Goal: Communication & Community: Answer question/provide support

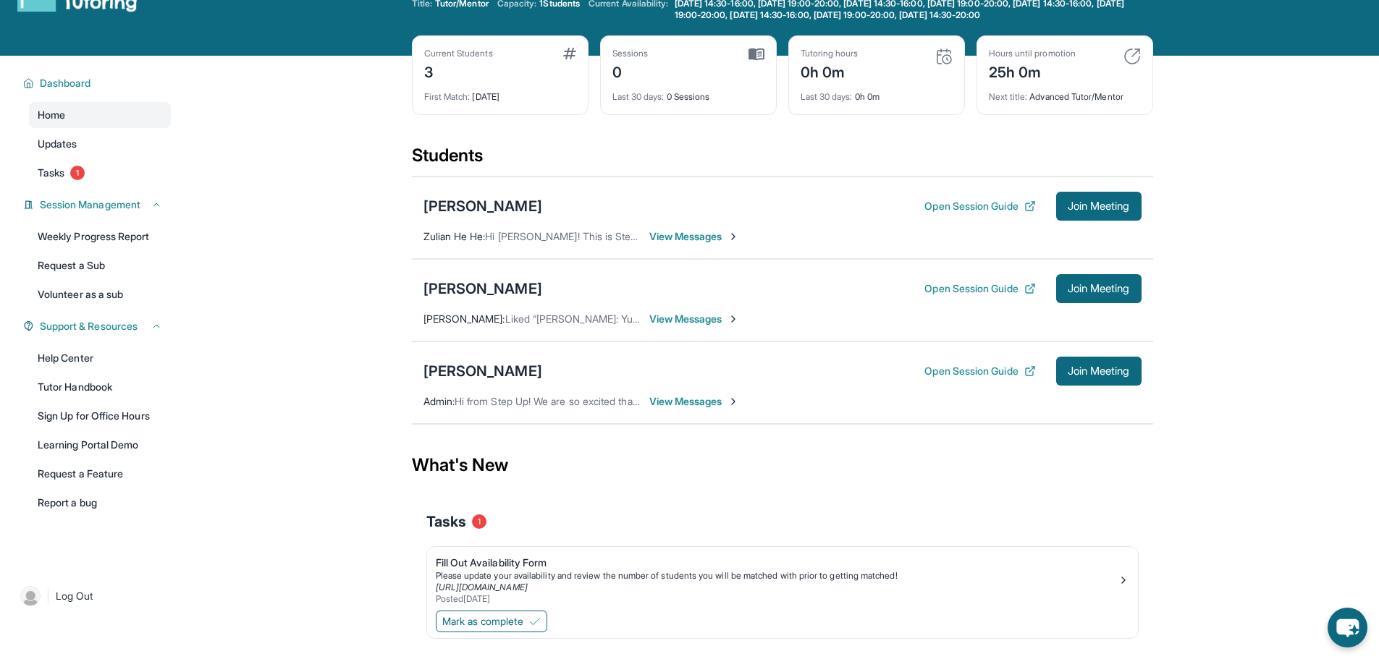
scroll to position [104, 0]
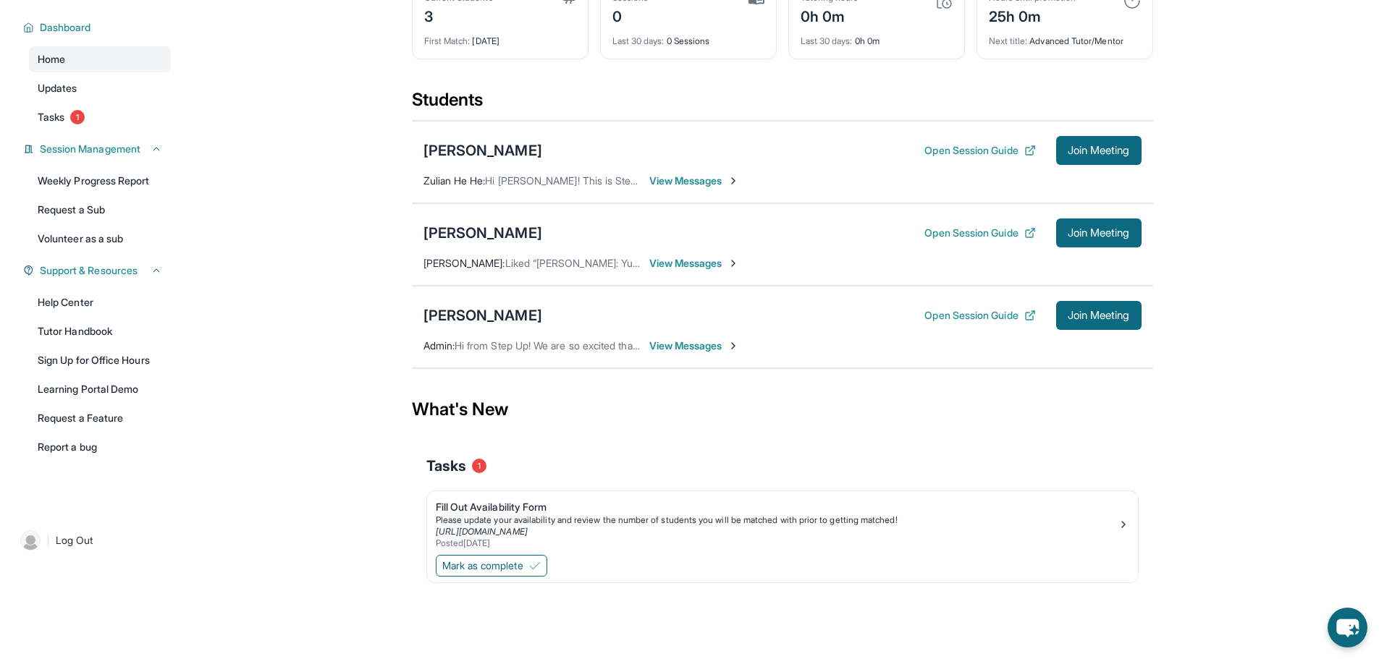
click at [687, 184] on span "View Messages" at bounding box center [694, 181] width 90 height 14
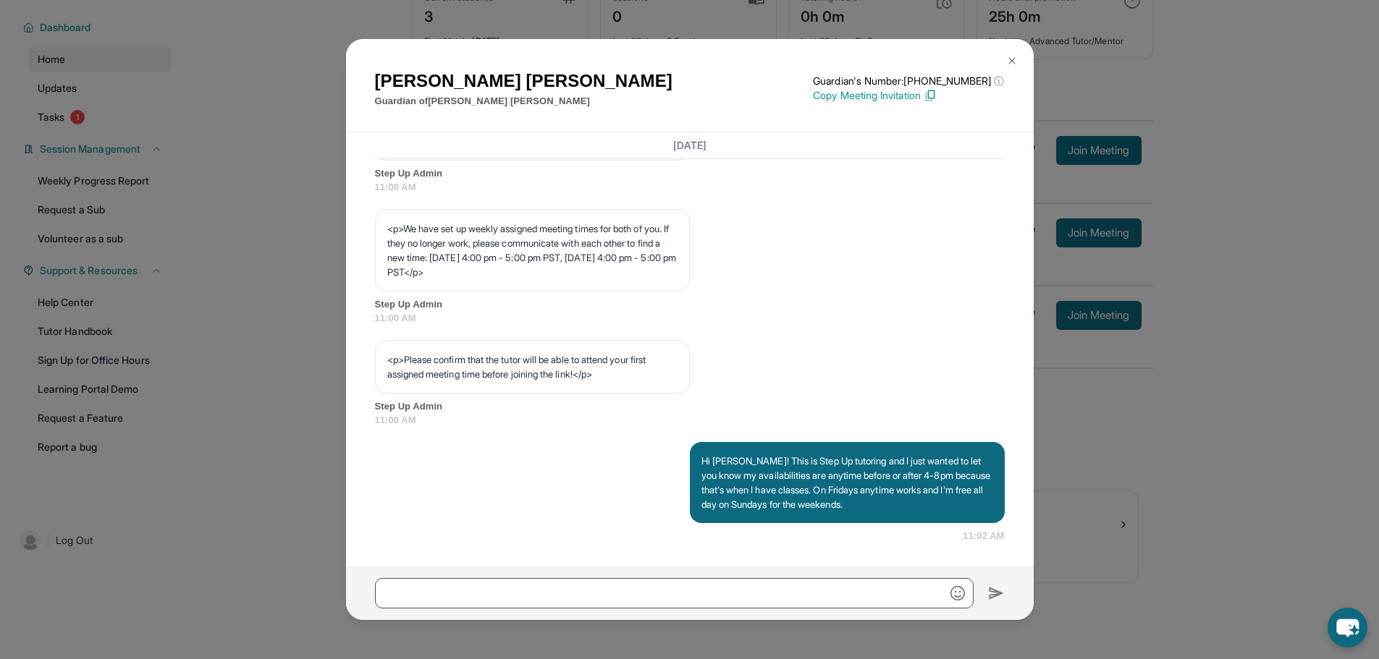
scroll to position [789, 0]
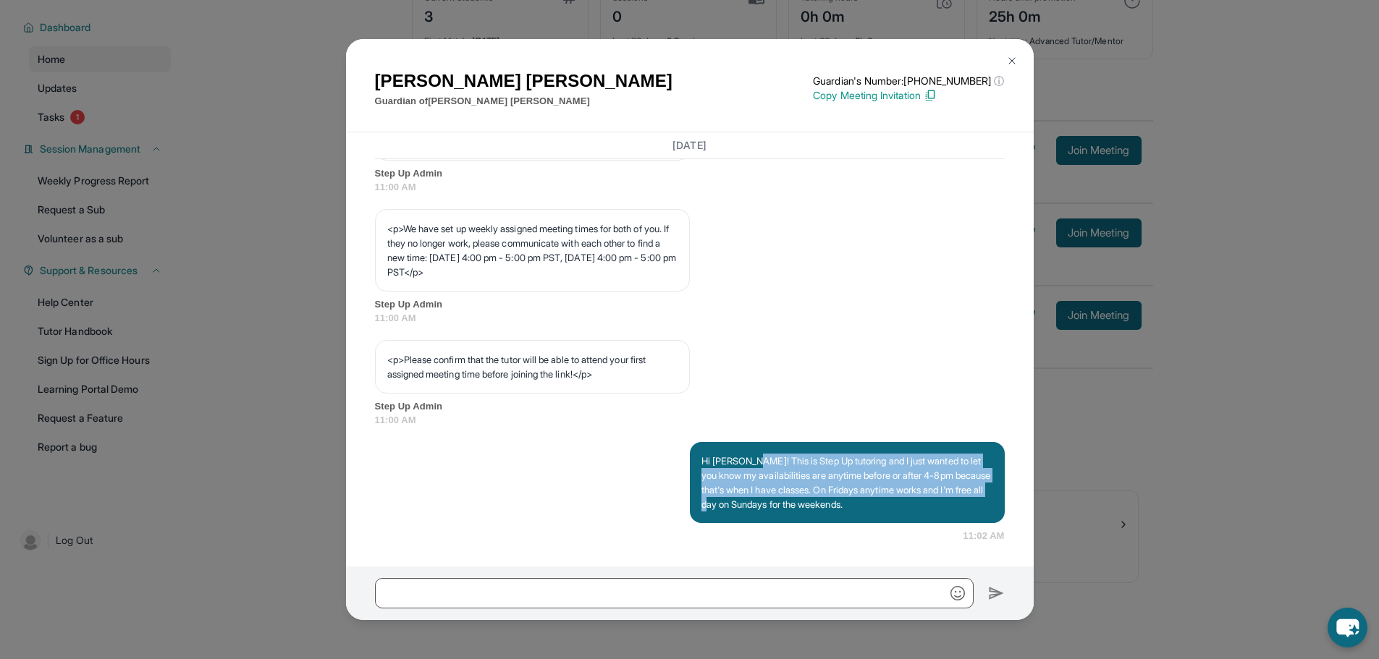
drag, startPoint x: 758, startPoint y: 457, endPoint x: 808, endPoint y: 512, distance: 74.8
click at [808, 512] on p "Hi [PERSON_NAME]! This is Step Up tutoring and I just wanted to let you know my…" at bounding box center [847, 483] width 292 height 58
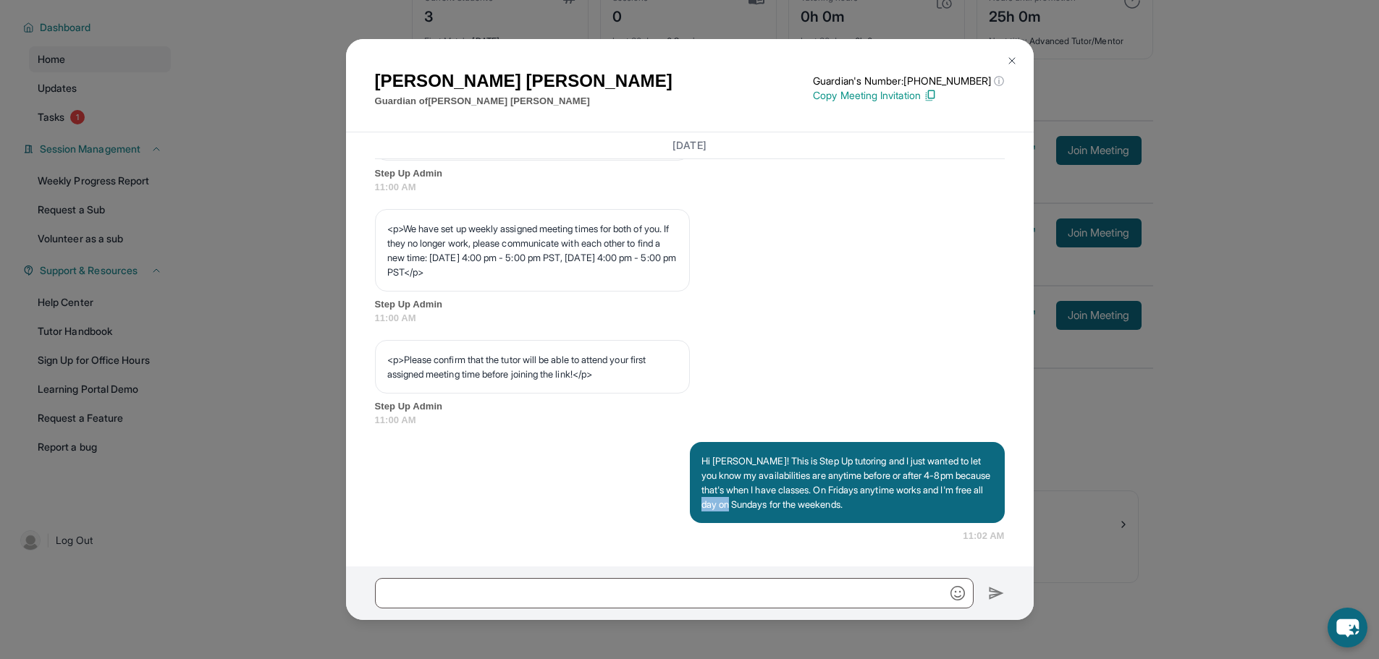
click at [809, 512] on p "Hi [PERSON_NAME]! This is Step Up tutoring and I just wanted to let you know my…" at bounding box center [847, 483] width 292 height 58
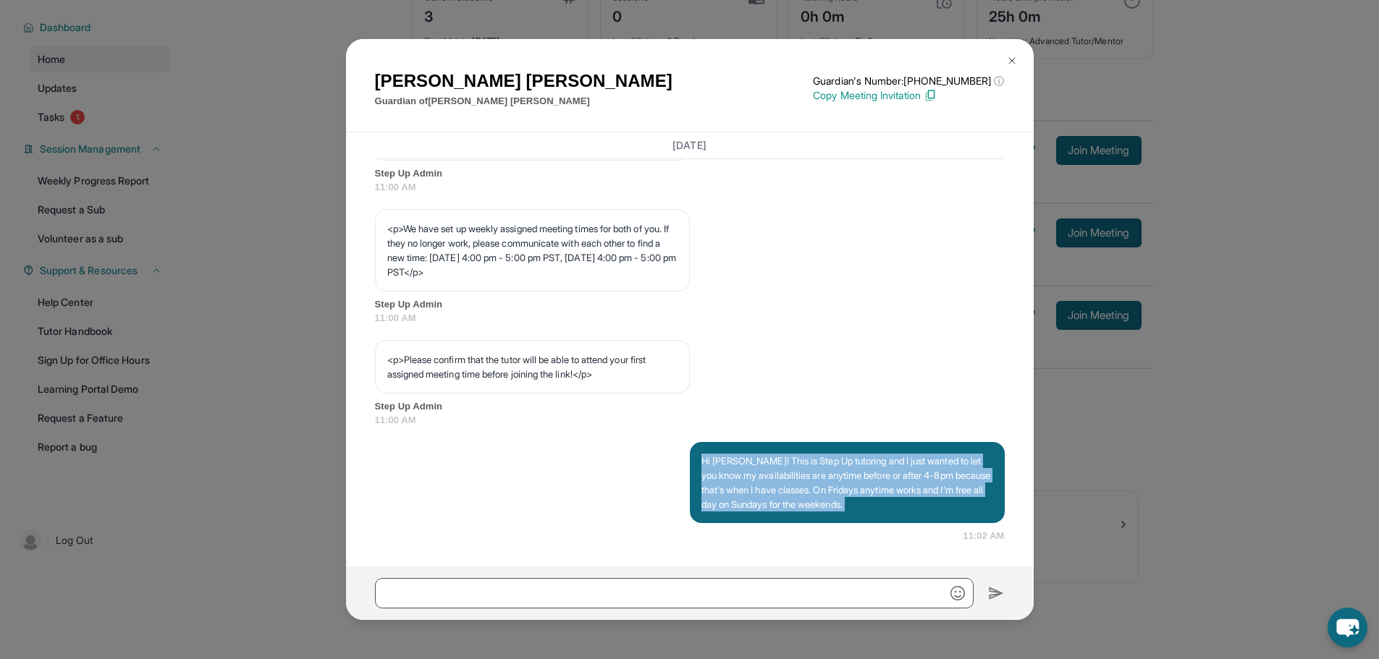
click at [810, 512] on p "Hi [PERSON_NAME]! This is Step Up tutoring and I just wanted to let you know my…" at bounding box center [847, 483] width 292 height 58
click at [805, 515] on div "Hi [PERSON_NAME]! This is Step Up tutoring and I just wanted to let you know my…" at bounding box center [847, 482] width 315 height 81
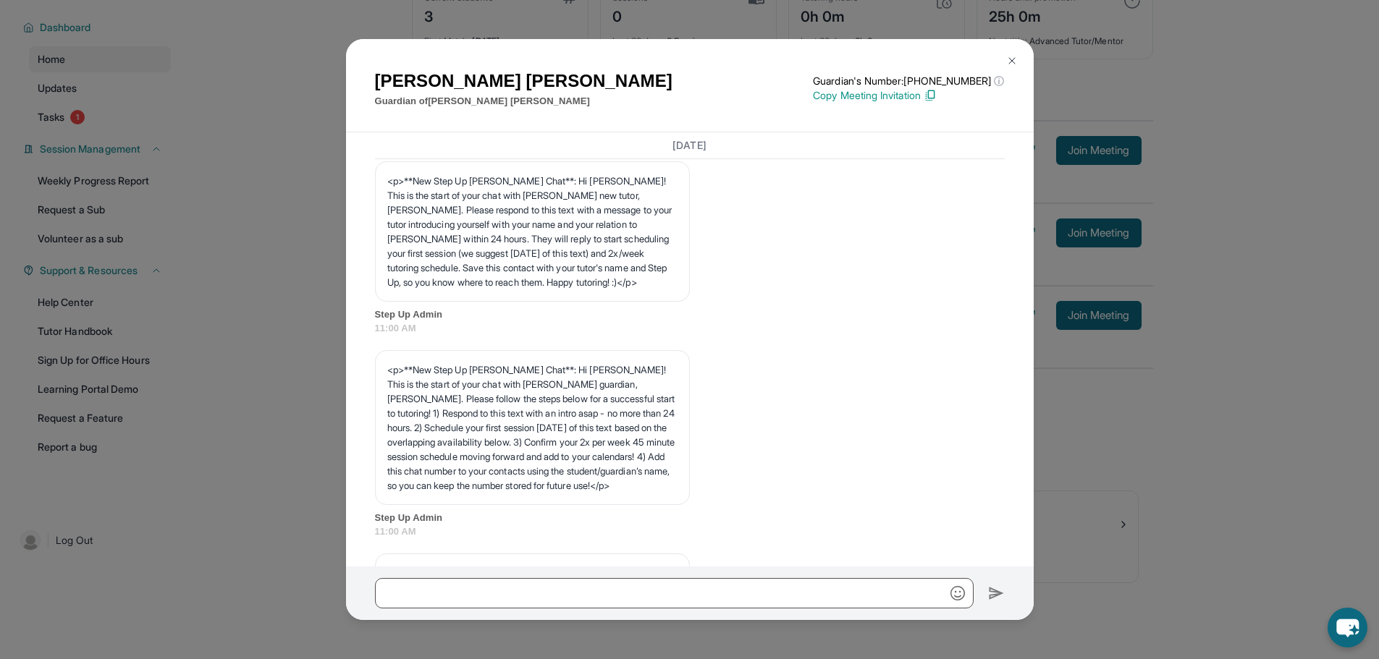
scroll to position [0, 0]
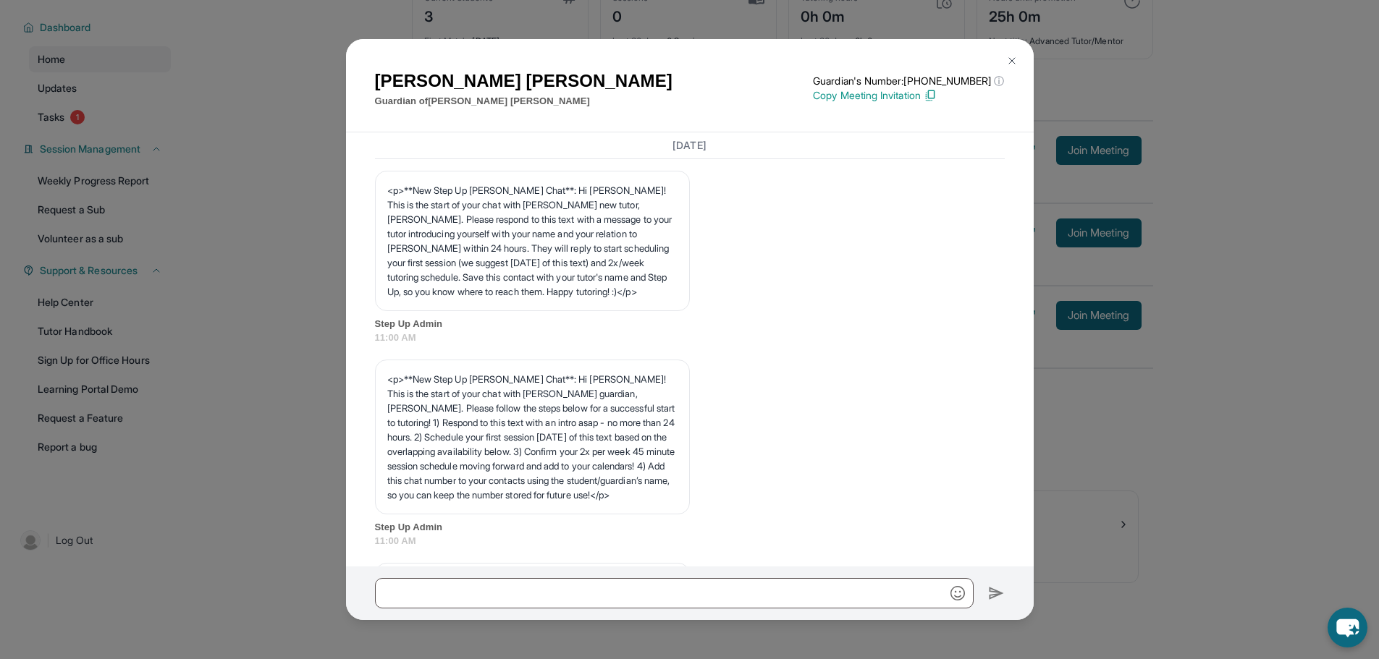
click at [1103, 397] on div "[PERSON_NAME] Guardian of [PERSON_NAME] Guardian's Number: [PHONE_NUMBER] ⓘ Thi…" at bounding box center [689, 329] width 1379 height 659
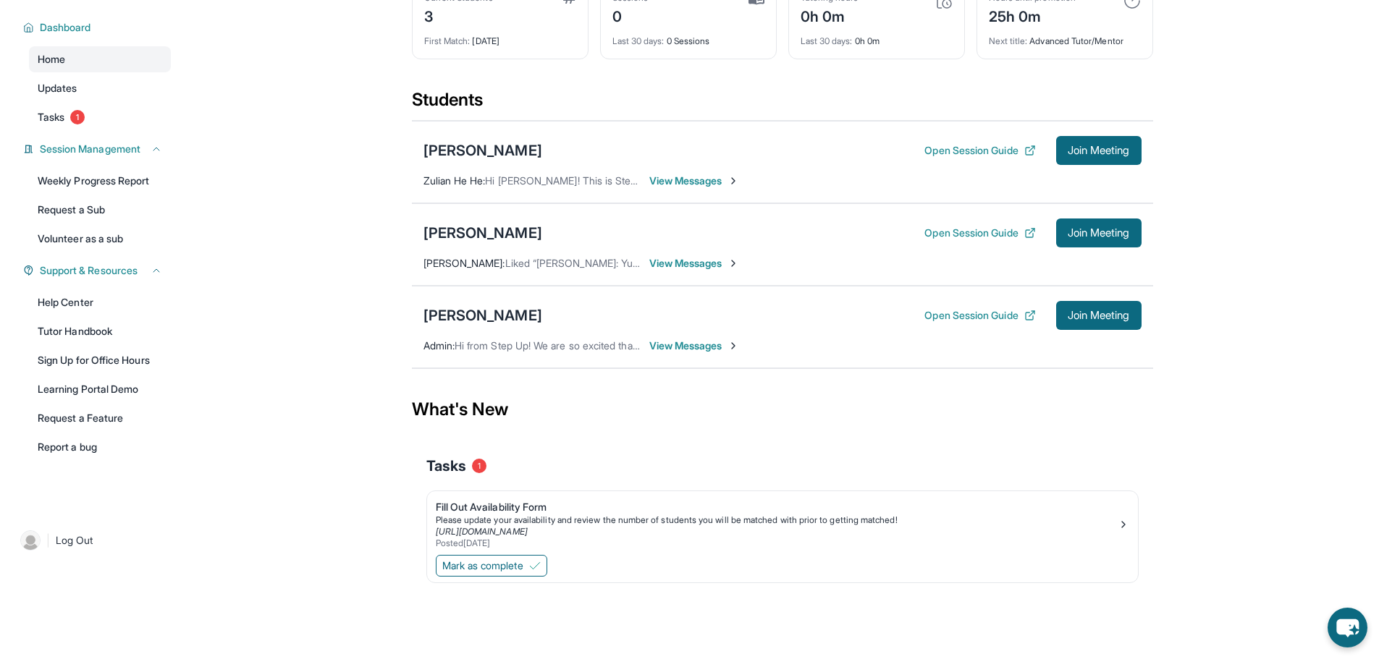
click at [672, 346] on span "View Messages" at bounding box center [694, 346] width 90 height 14
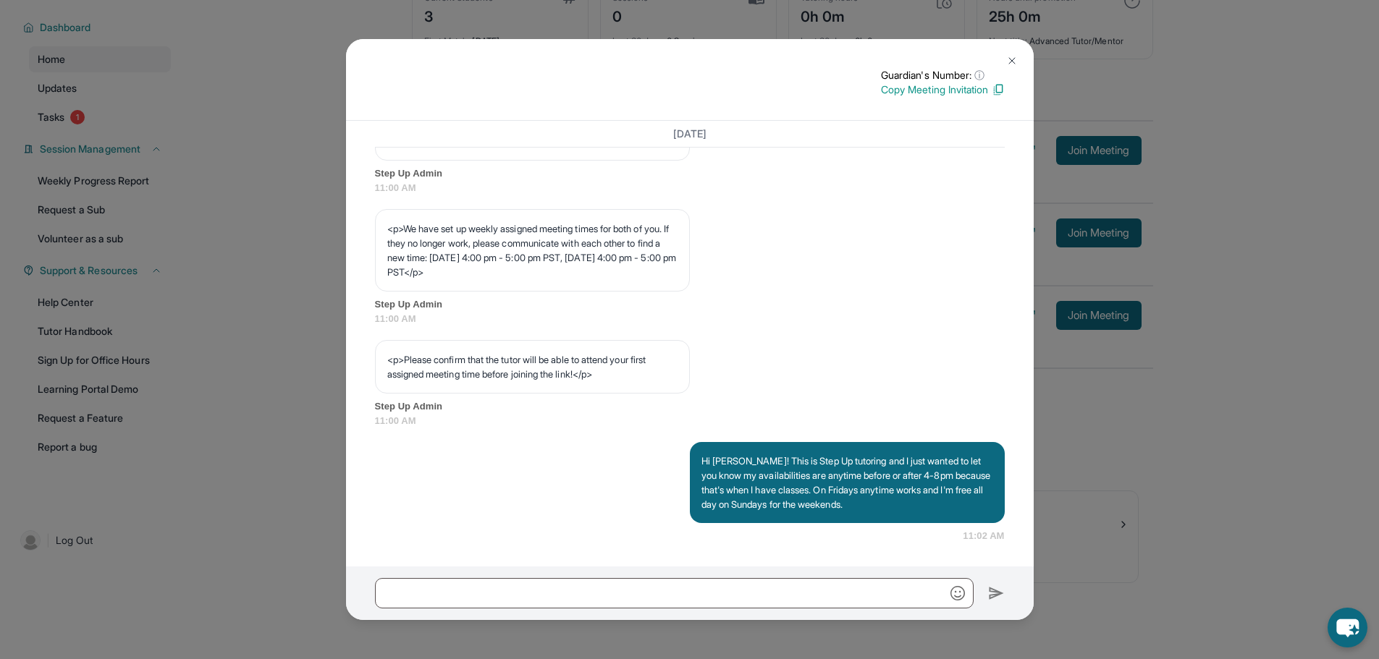
scroll to position [779, 0]
click at [207, 294] on div "Guardian's Number: ⓘ This isn't the guardian's real number — it's a private for…" at bounding box center [689, 329] width 1379 height 659
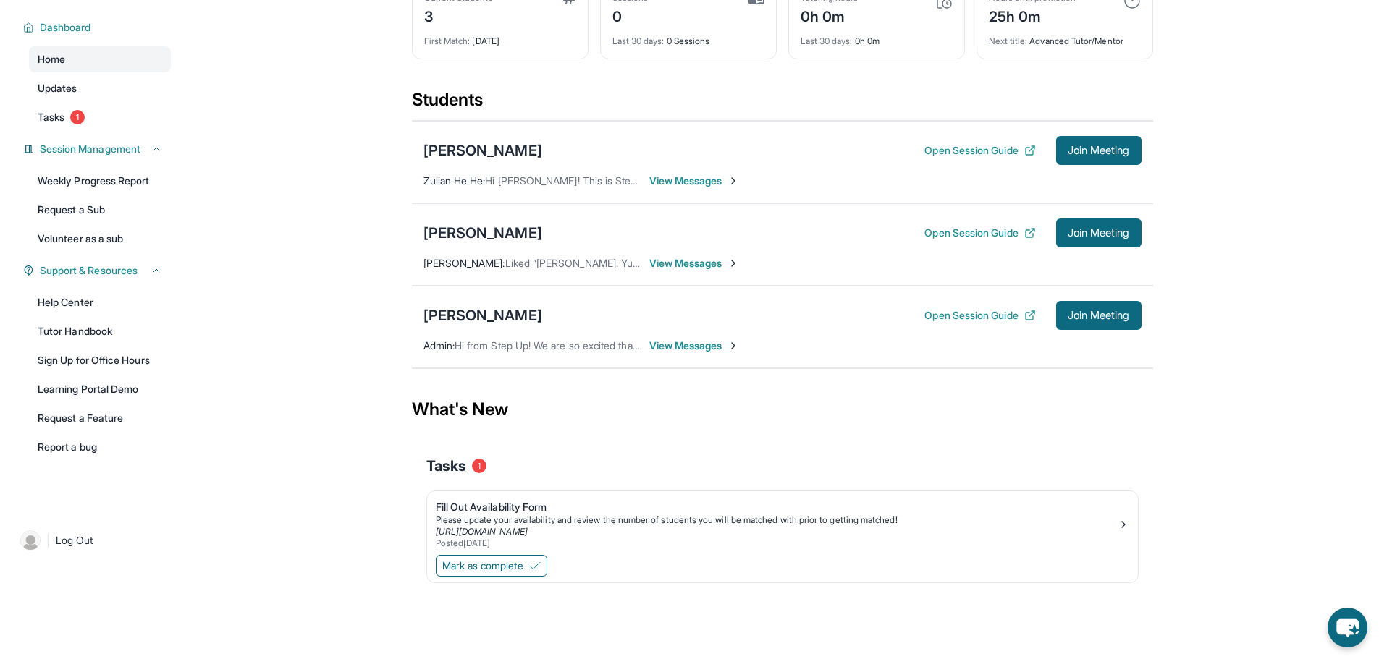
click at [706, 185] on span "View Messages" at bounding box center [694, 181] width 90 height 14
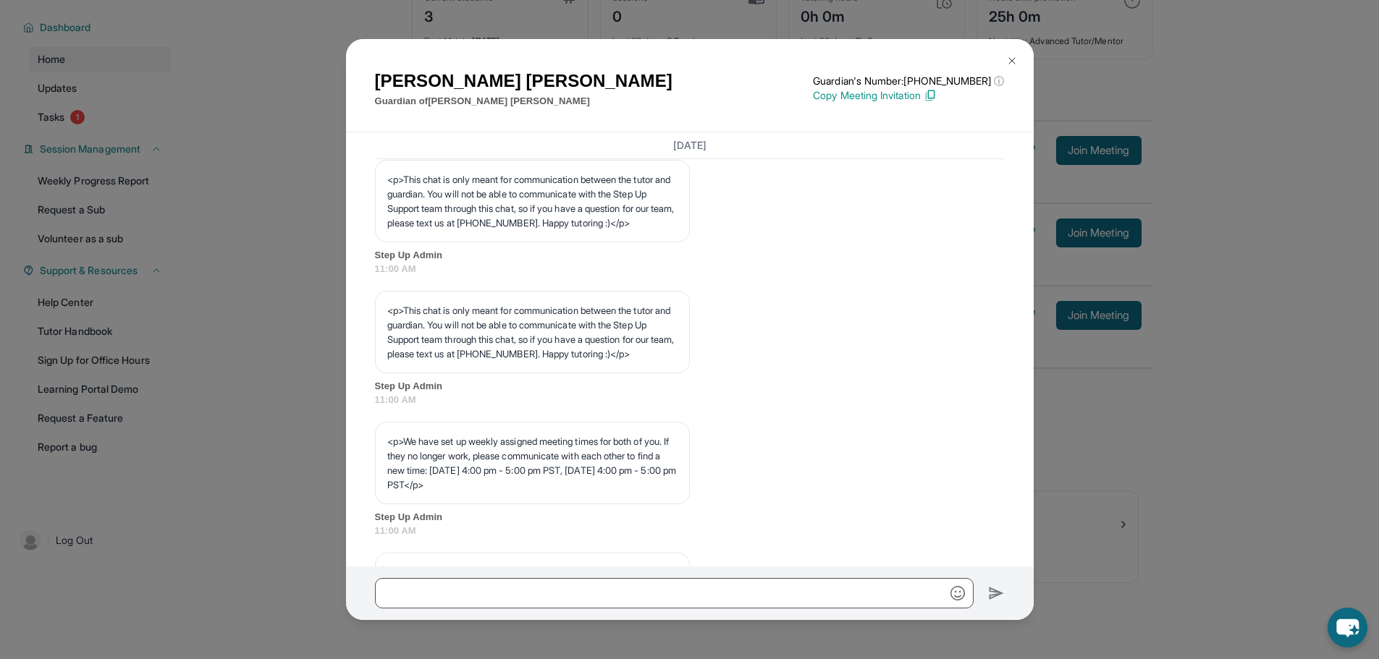
scroll to position [434, 0]
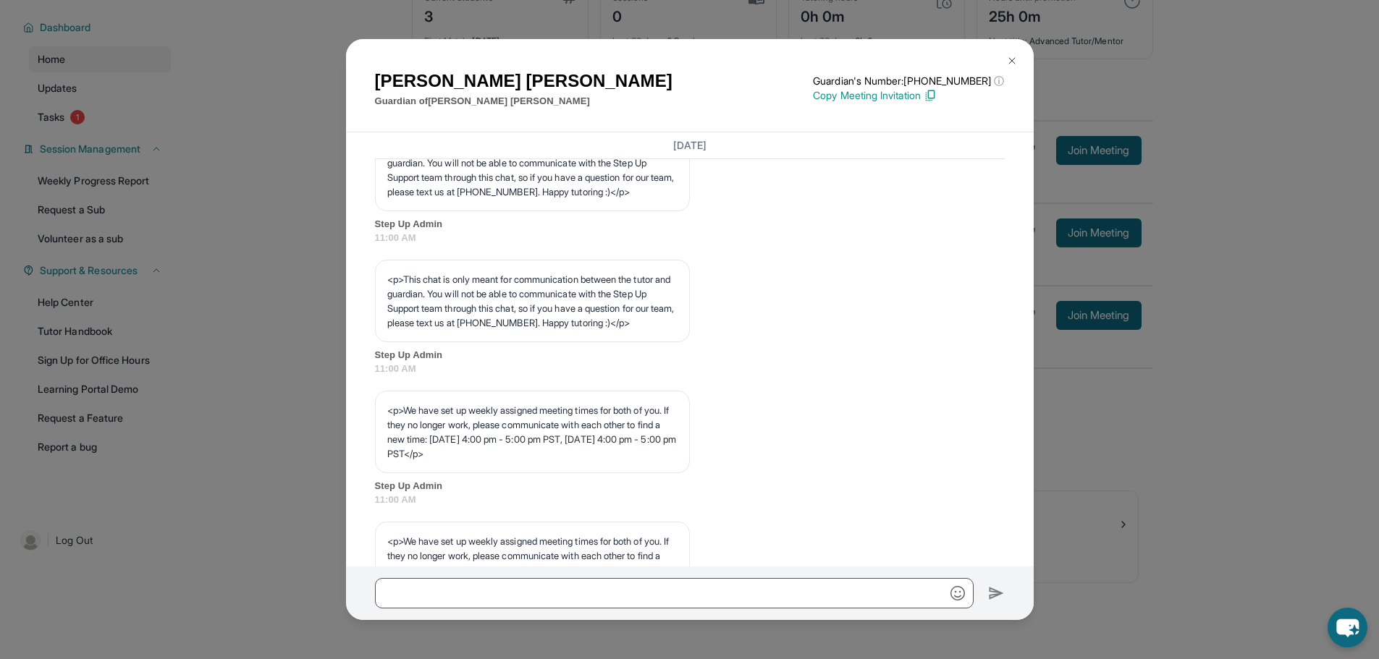
drag, startPoint x: 247, startPoint y: 273, endPoint x: 223, endPoint y: 265, distance: 25.2
click at [247, 272] on div "[PERSON_NAME] Guardian of [PERSON_NAME] Guardian's Number: [PHONE_NUMBER] ⓘ Thi…" at bounding box center [689, 329] width 1379 height 659
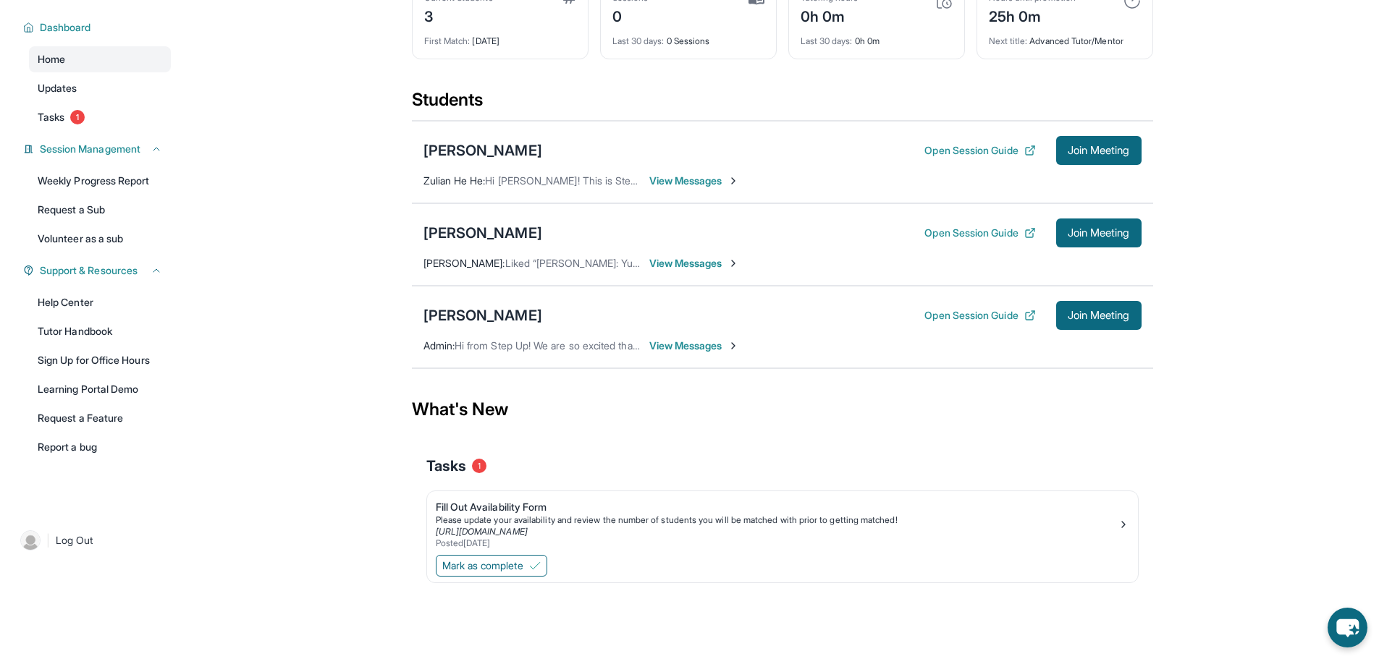
click at [677, 341] on span "View Messages" at bounding box center [694, 346] width 90 height 14
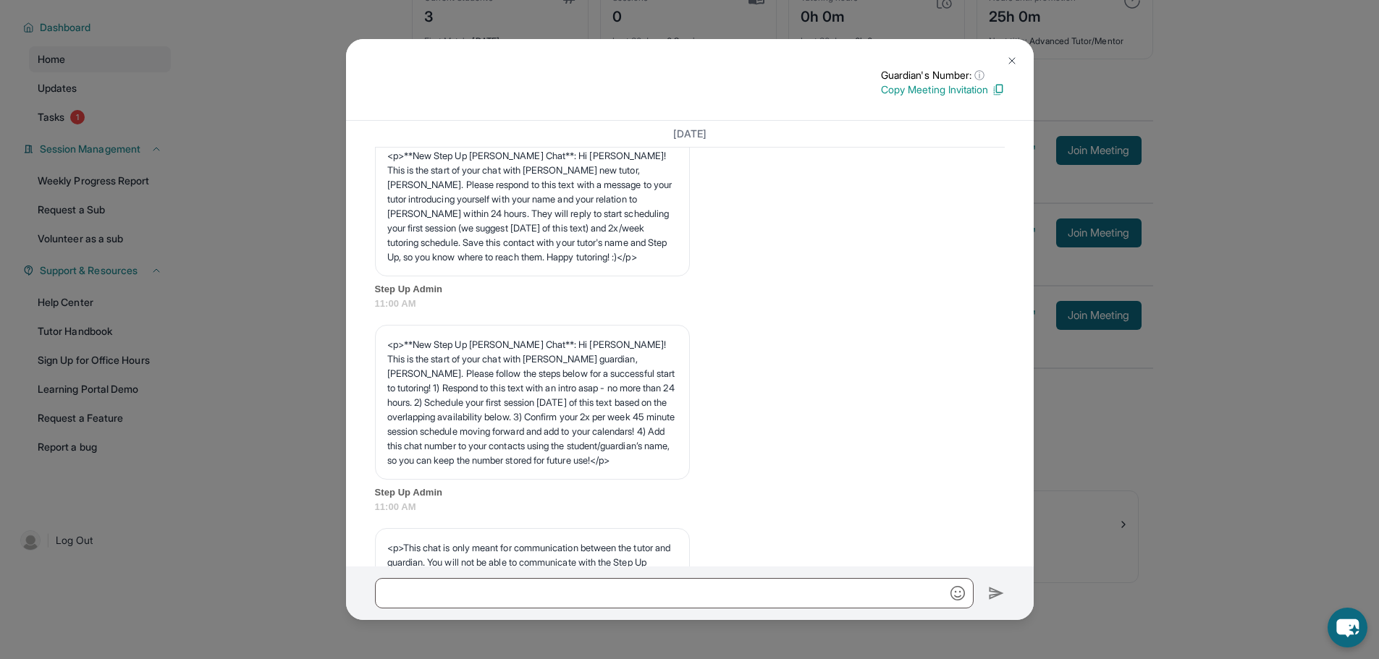
scroll to position [0, 0]
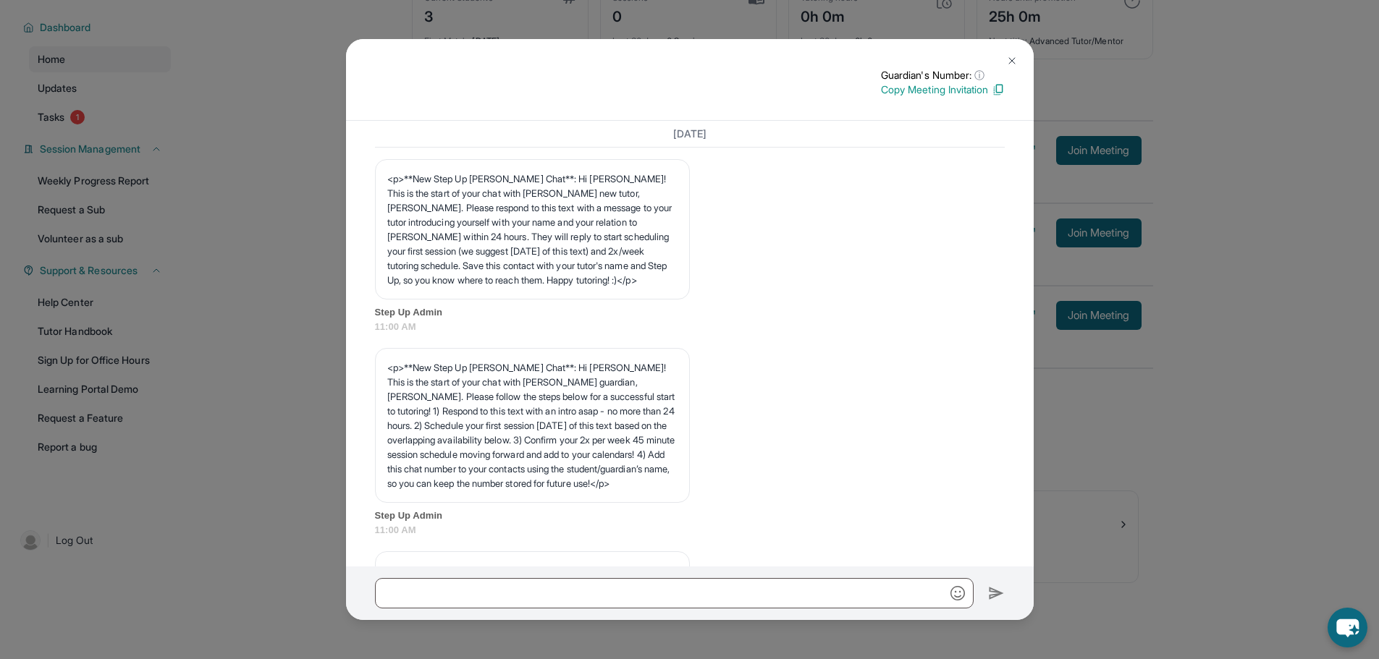
click at [285, 310] on div "Guardian's Number: ⓘ This isn't the guardian's real number — it's a private for…" at bounding box center [689, 329] width 1379 height 659
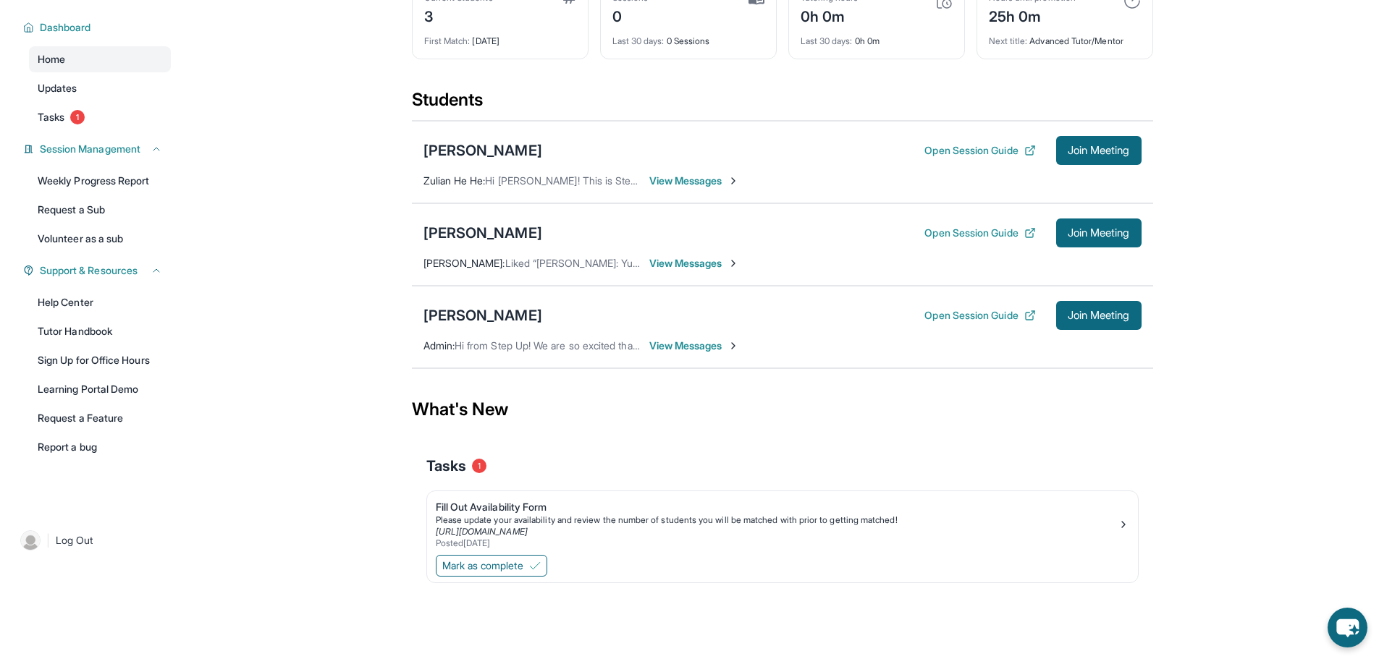
click at [671, 355] on div "[PERSON_NAME] Open Session Guide Join Meeting Admin : Hi from Step Up! We are s…" at bounding box center [782, 327] width 741 height 82
click at [685, 345] on span "View Messages" at bounding box center [694, 346] width 90 height 14
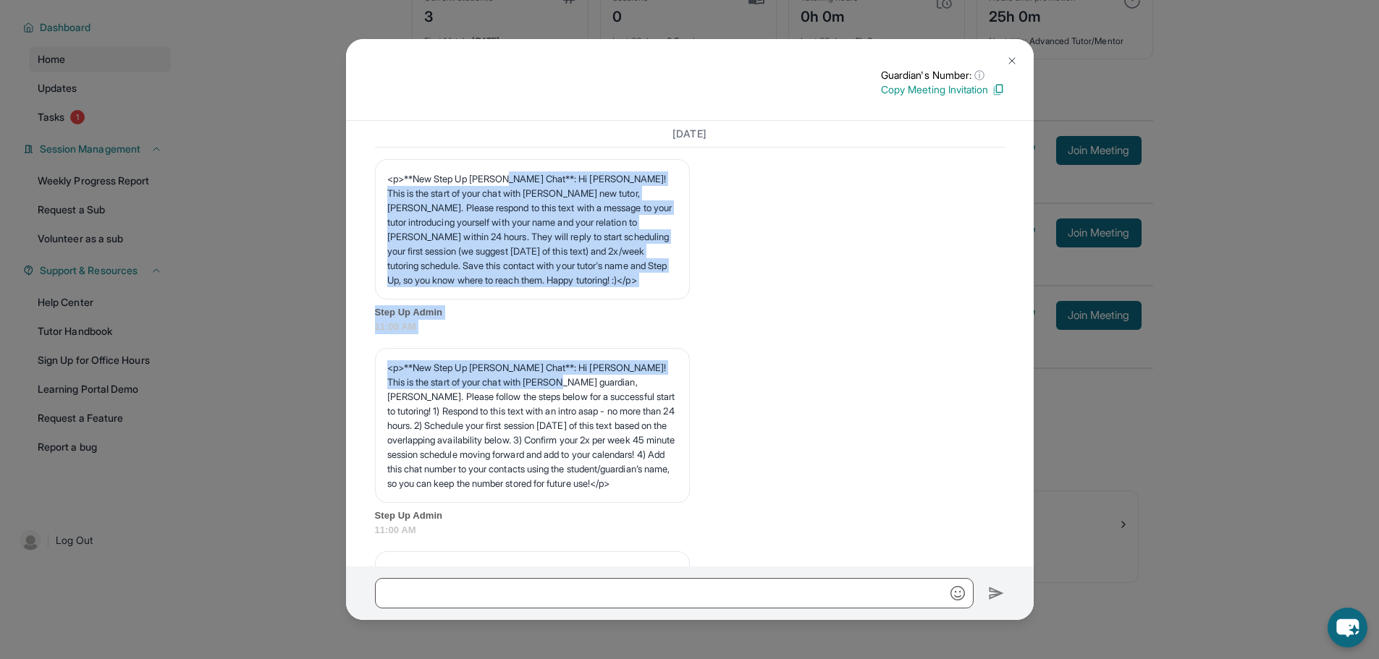
drag, startPoint x: 508, startPoint y: 186, endPoint x: 570, endPoint y: 394, distance: 216.8
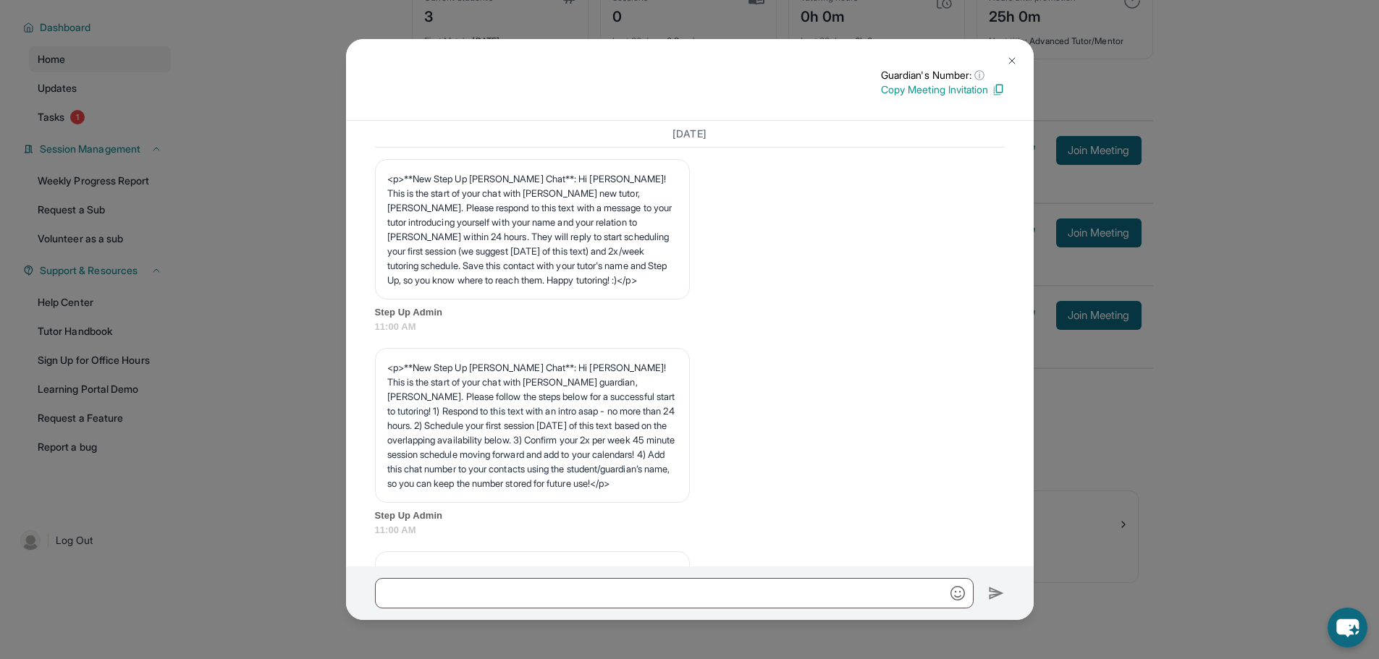
click at [572, 397] on p "<p>**New Step Up [PERSON_NAME] Chat**: Hi [PERSON_NAME]! This is the start of y…" at bounding box center [532, 425] width 290 height 130
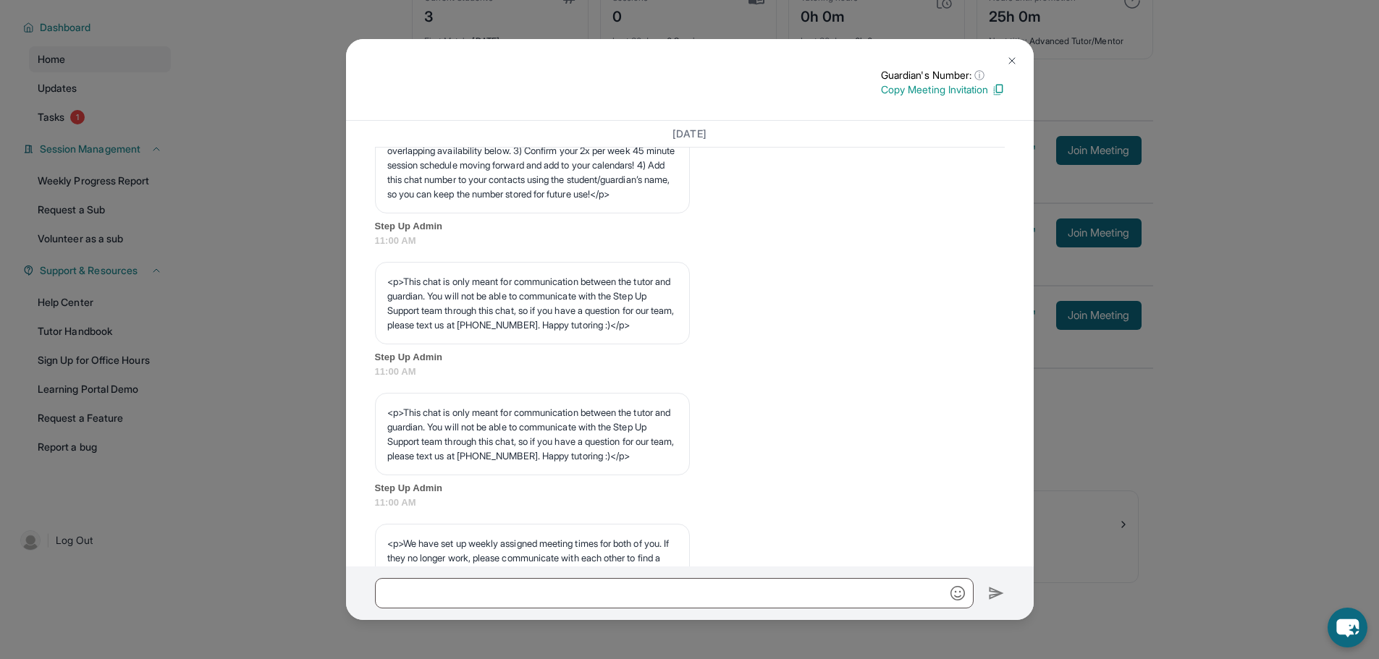
scroll to position [362, 0]
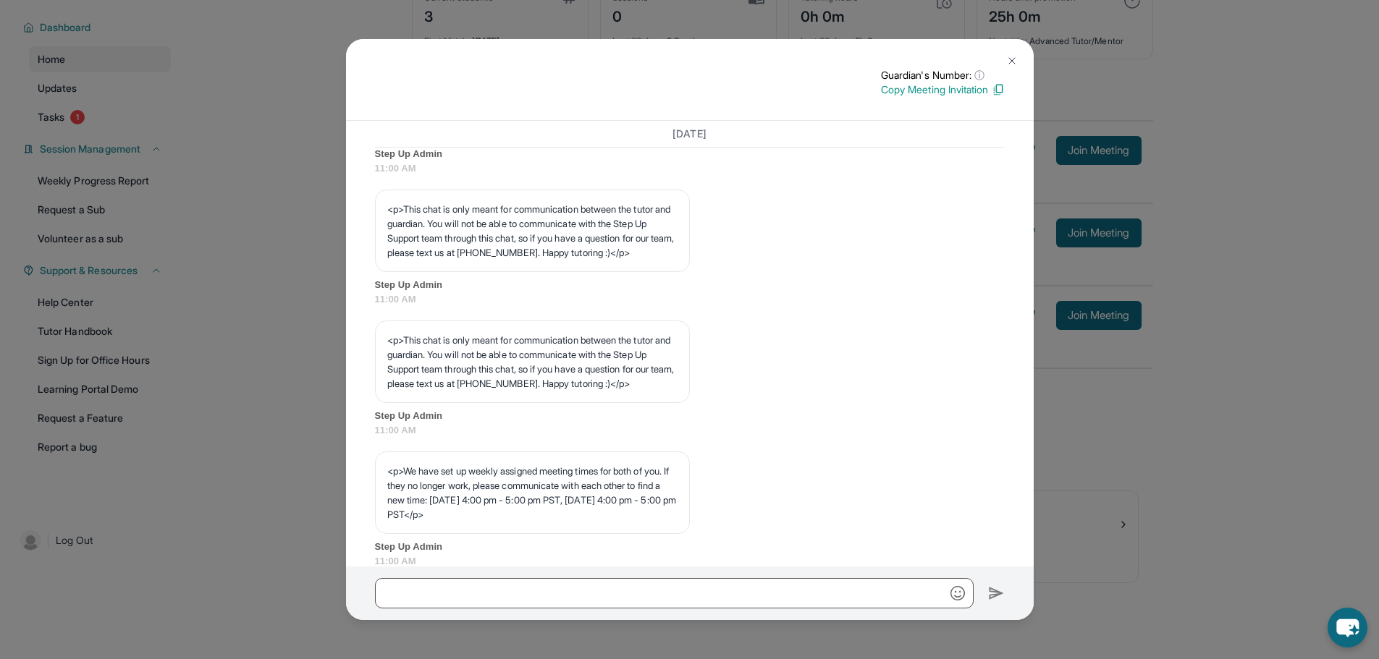
drag, startPoint x: 580, startPoint y: 378, endPoint x: 581, endPoint y: 433, distance: 55.7
click at [581, 391] on p "<p>This chat is only meant for communication between the tutor and guardian. Yo…" at bounding box center [532, 362] width 290 height 58
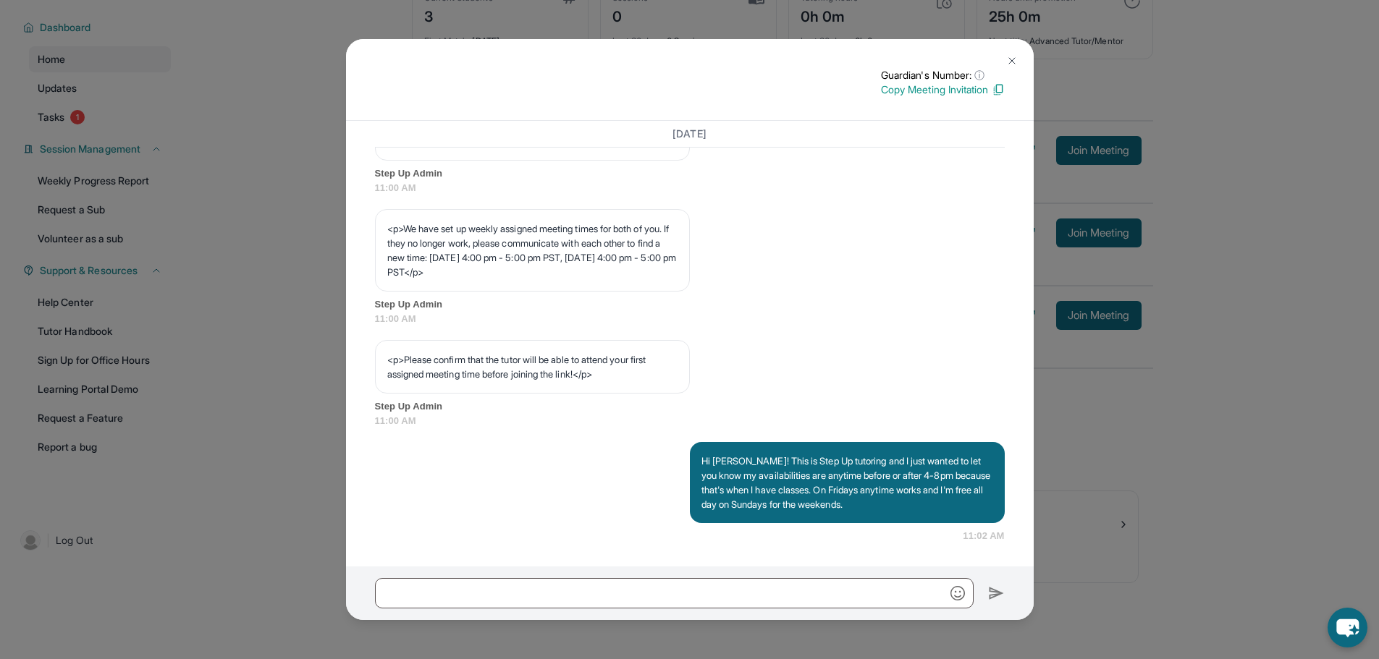
scroll to position [779, 0]
click at [318, 387] on div "Guardian's Number: ⓘ This isn't the guardian's real number — it's a private for…" at bounding box center [689, 329] width 1379 height 659
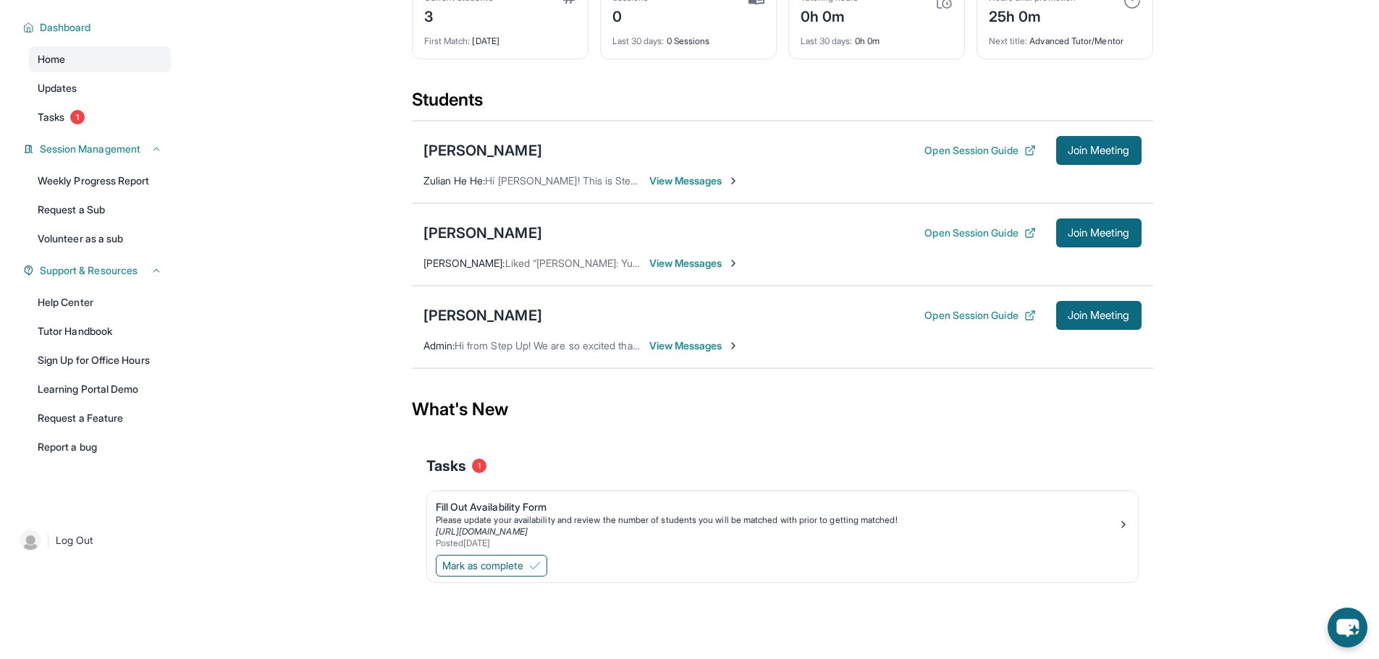
click at [683, 264] on span "View Messages" at bounding box center [694, 263] width 90 height 14
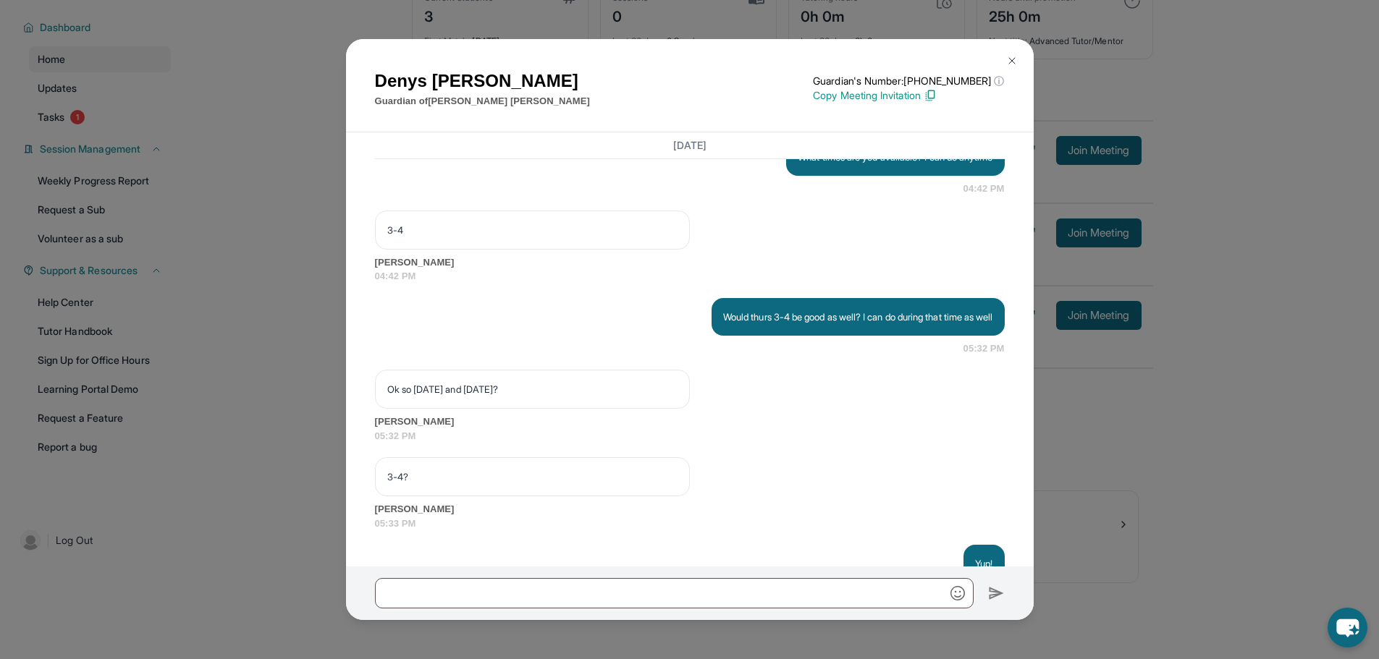
scroll to position [2967, 0]
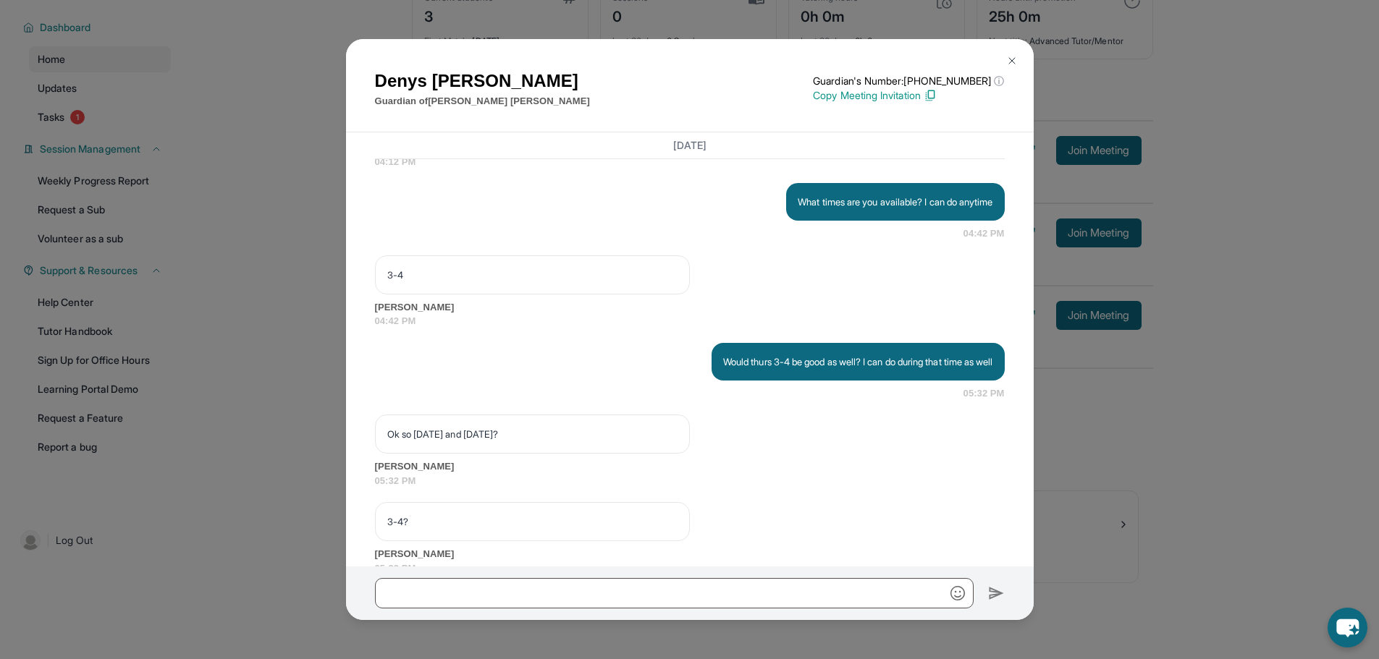
click at [279, 297] on div "[PERSON_NAME] Guardian of [PERSON_NAME] Guardian's Number: [PHONE_NUMBER] ⓘ Thi…" at bounding box center [689, 329] width 1379 height 659
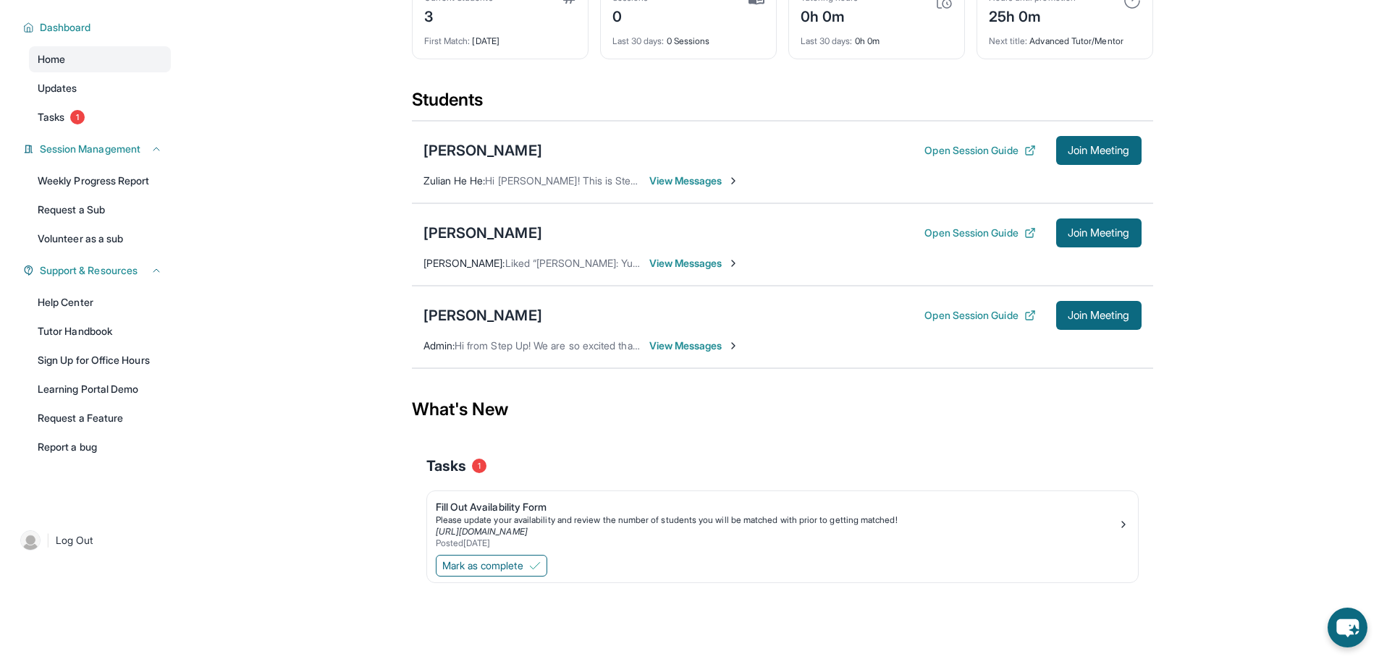
click at [695, 347] on span "View Messages" at bounding box center [694, 346] width 90 height 14
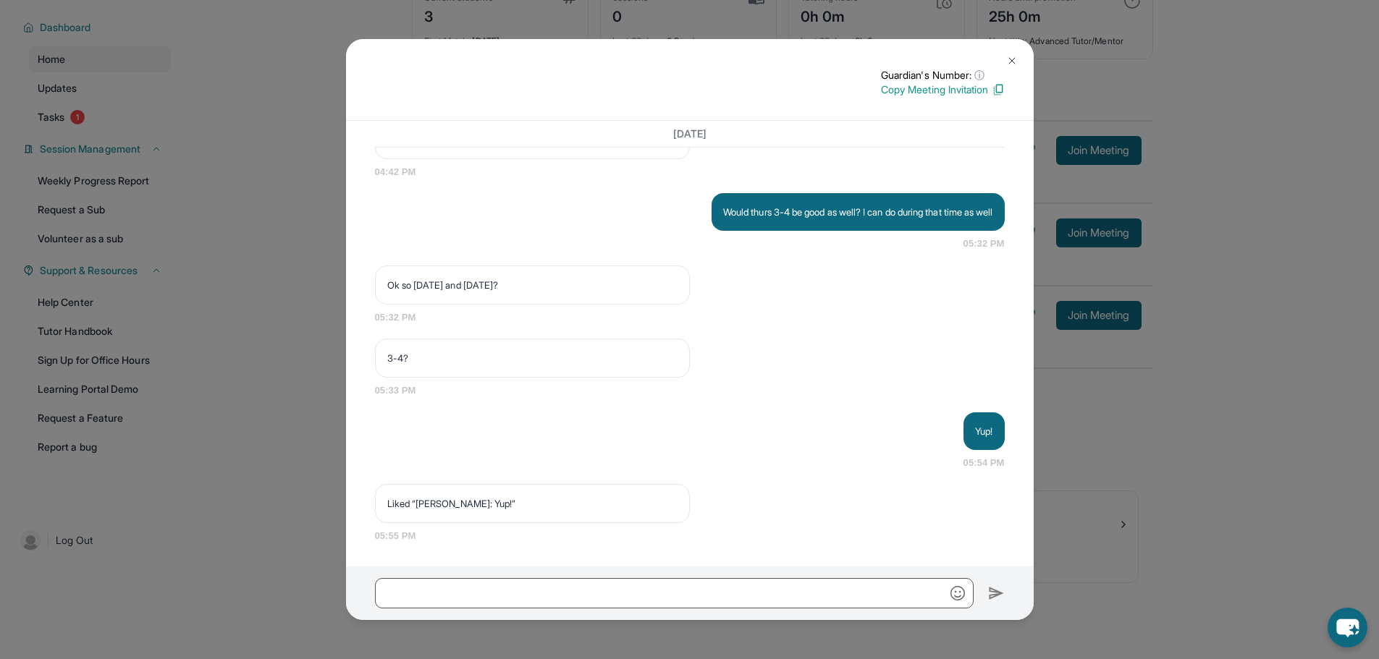
scroll to position [3090, 0]
click at [231, 374] on div "Guardian's Number: ⓘ This isn't the guardian's real number — it's a private for…" at bounding box center [689, 329] width 1379 height 659
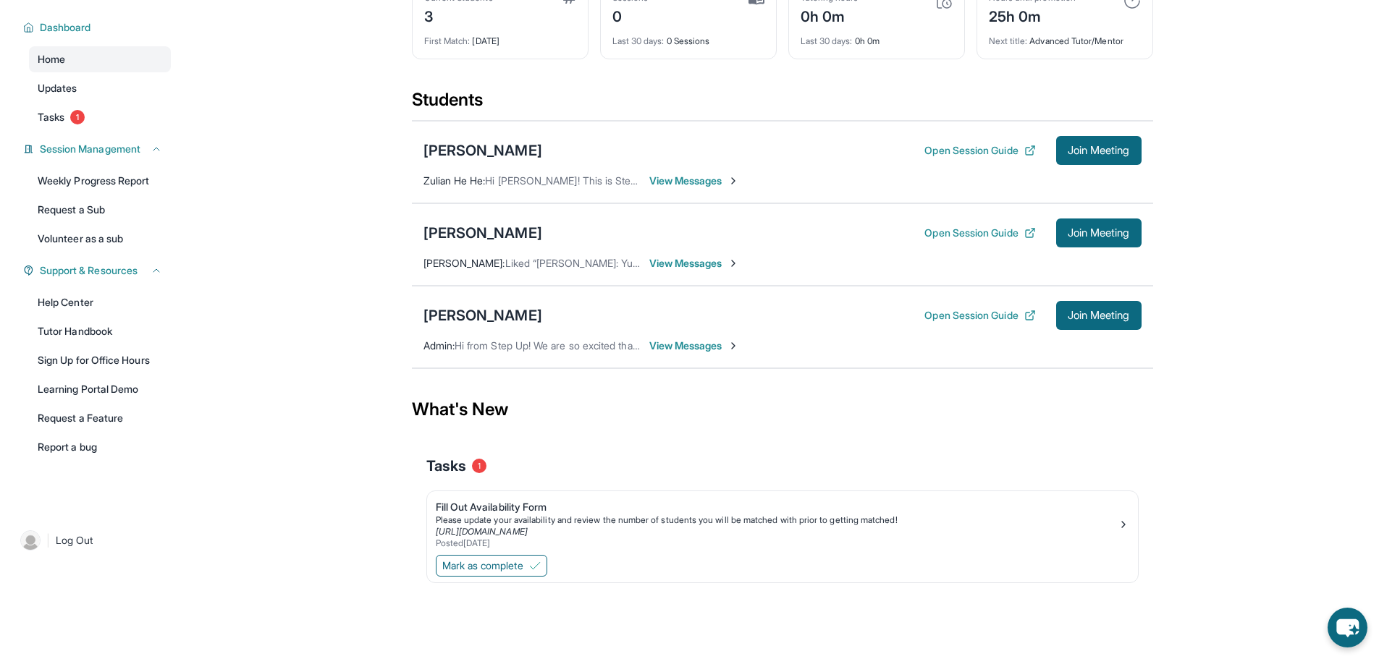
click at [675, 350] on span "View Messages" at bounding box center [694, 346] width 90 height 14
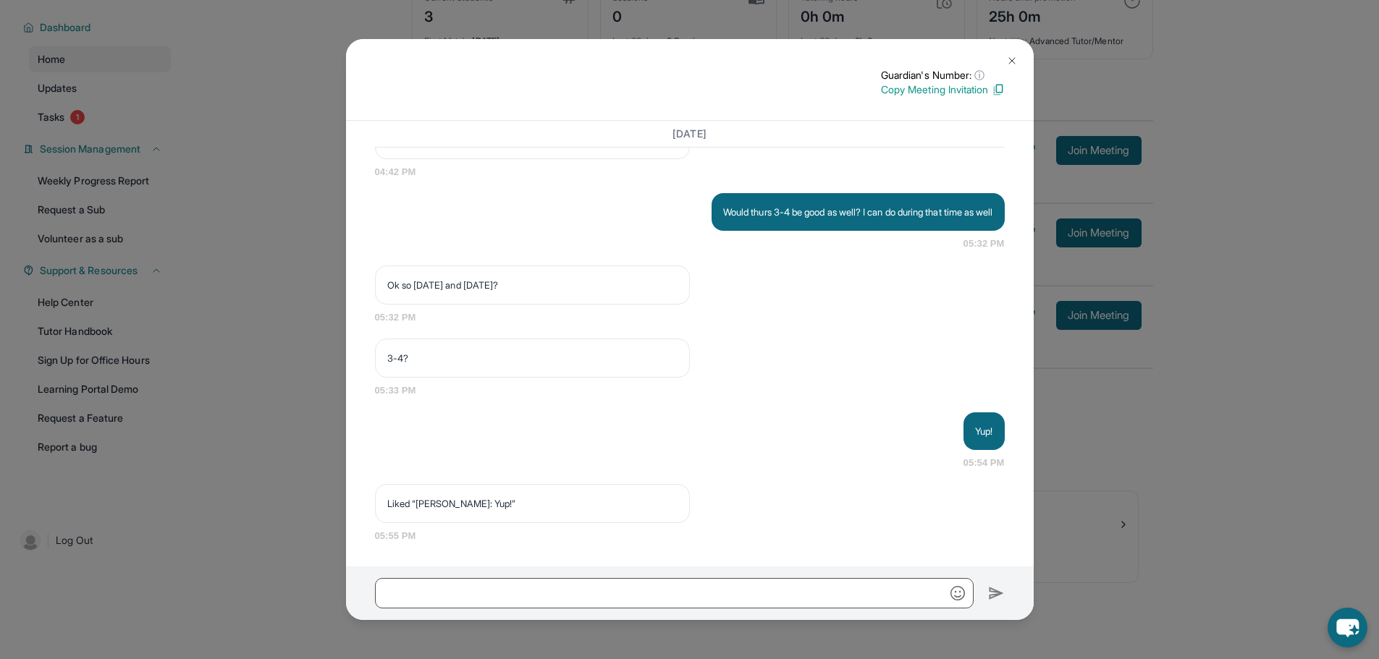
drag, startPoint x: 284, startPoint y: 289, endPoint x: 319, endPoint y: 282, distance: 35.3
click at [284, 287] on div "Guardian's Number: ⓘ This isn't the guardian's real number — it's a private for…" at bounding box center [689, 329] width 1379 height 659
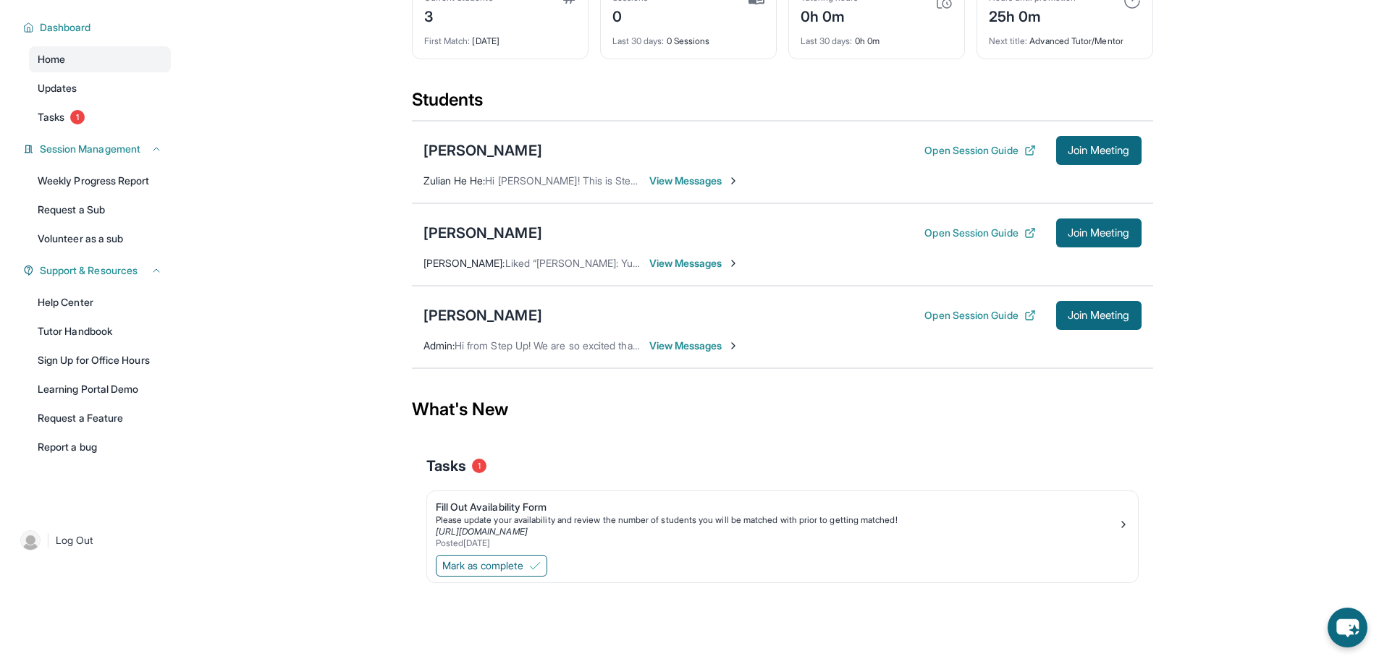
click at [685, 255] on div "[PERSON_NAME] Open Session Guide Join Meeting [PERSON_NAME] : Liked “[PERSON_NA…" at bounding box center [782, 244] width 741 height 82
click at [682, 262] on span "View Messages" at bounding box center [694, 263] width 90 height 14
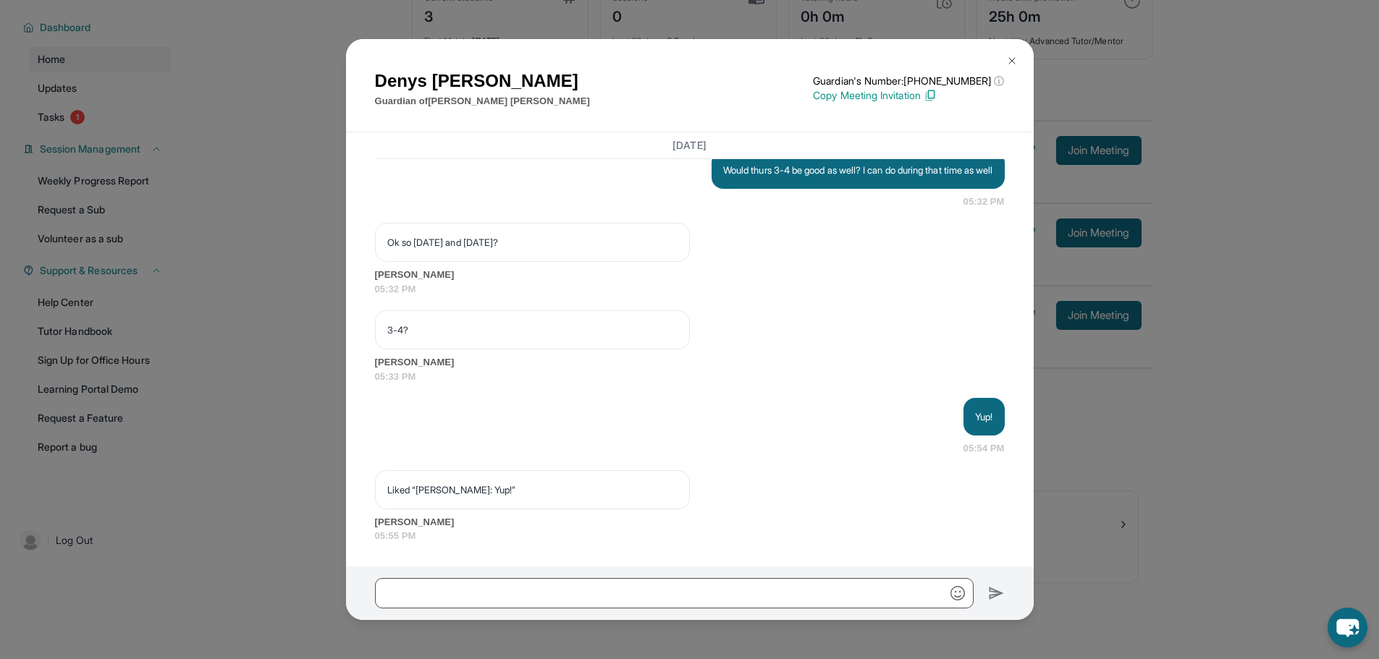
scroll to position [3256, 0]
drag, startPoint x: 253, startPoint y: 344, endPoint x: 286, endPoint y: 336, distance: 33.7
click at [254, 344] on div "[PERSON_NAME] Guardian of [PERSON_NAME] Guardian's Number: [PHONE_NUMBER] ⓘ Thi…" at bounding box center [689, 329] width 1379 height 659
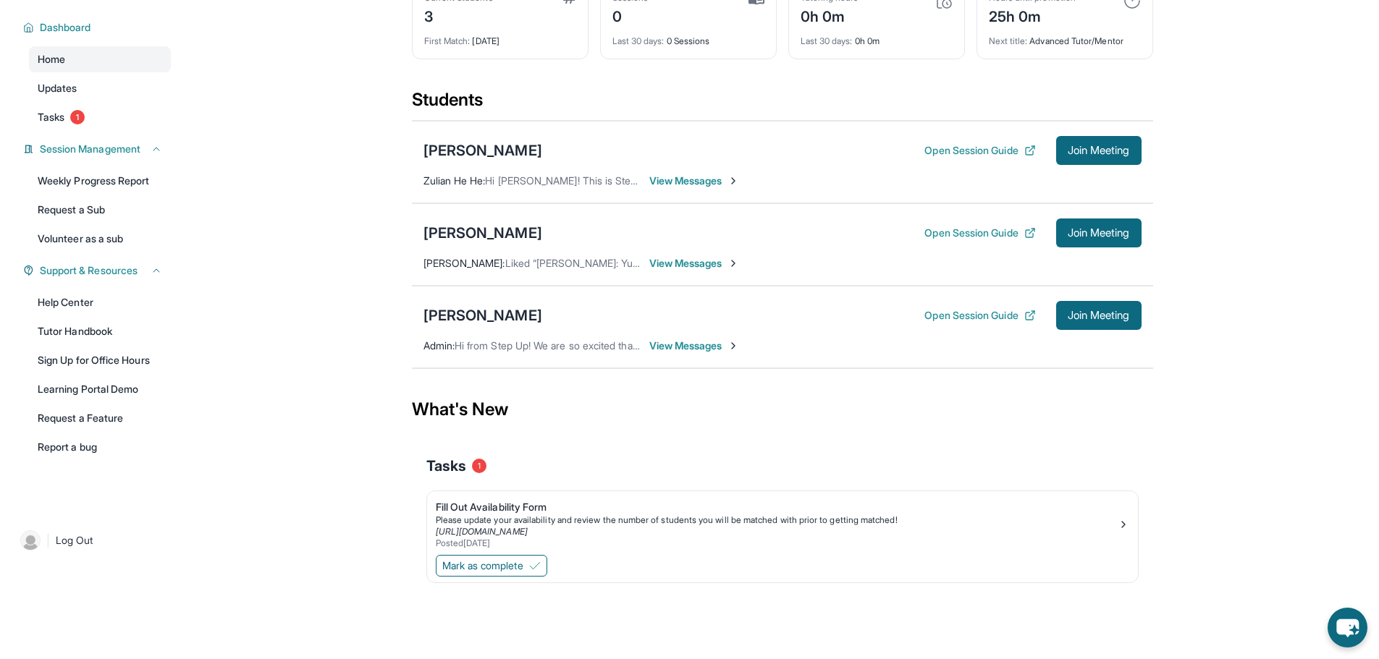
click at [673, 351] on span "View Messages" at bounding box center [694, 346] width 90 height 14
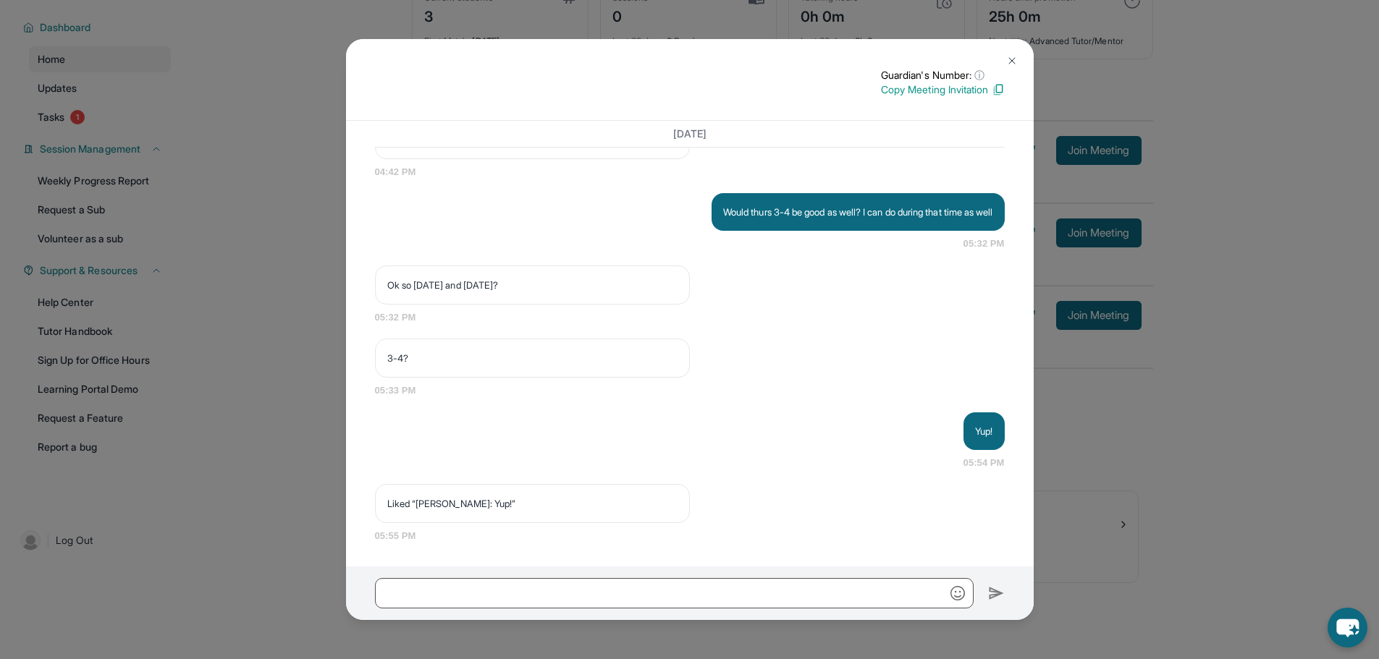
scroll to position [3018, 0]
click at [317, 327] on div "Guardian's Number: ⓘ This isn't the guardian's real number — it's a private for…" at bounding box center [689, 329] width 1379 height 659
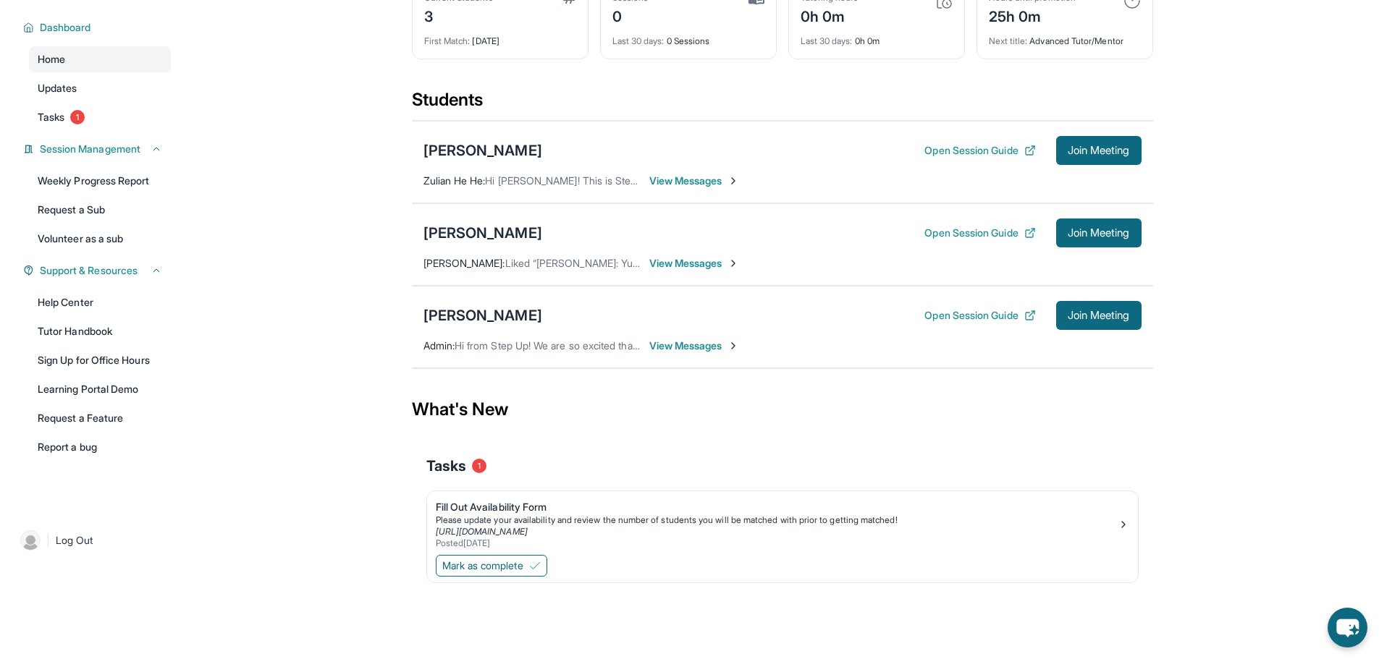
click at [701, 349] on span "View Messages" at bounding box center [694, 346] width 90 height 14
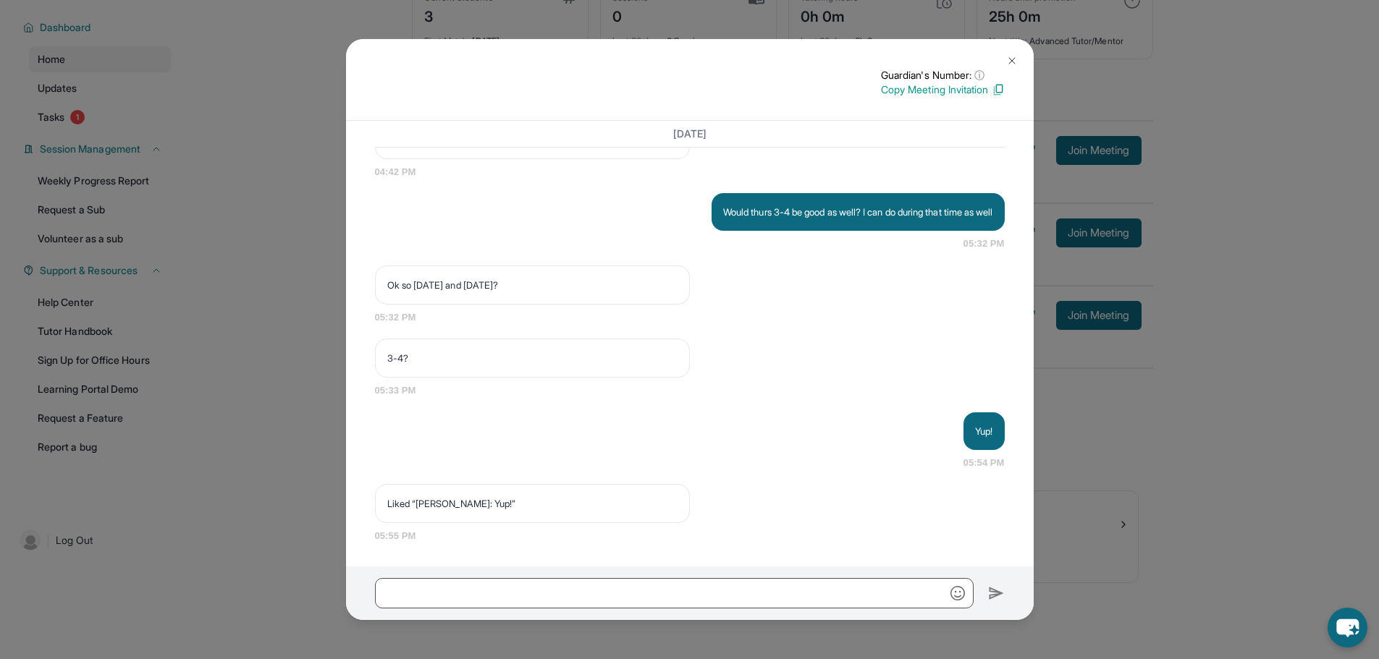
scroll to position [3090, 0]
click at [237, 376] on div "Guardian's Number: ⓘ This isn't the guardian's real number — it's a private for…" at bounding box center [689, 329] width 1379 height 659
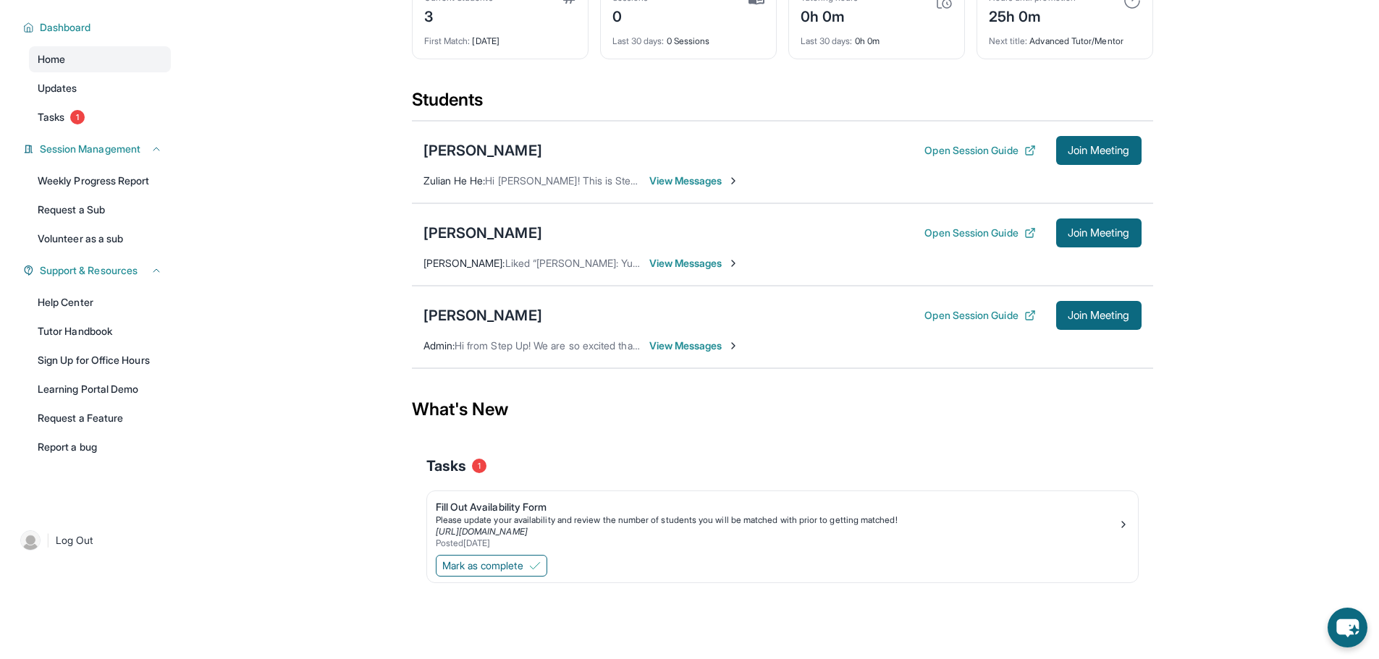
click at [691, 268] on span "View Messages" at bounding box center [694, 263] width 90 height 14
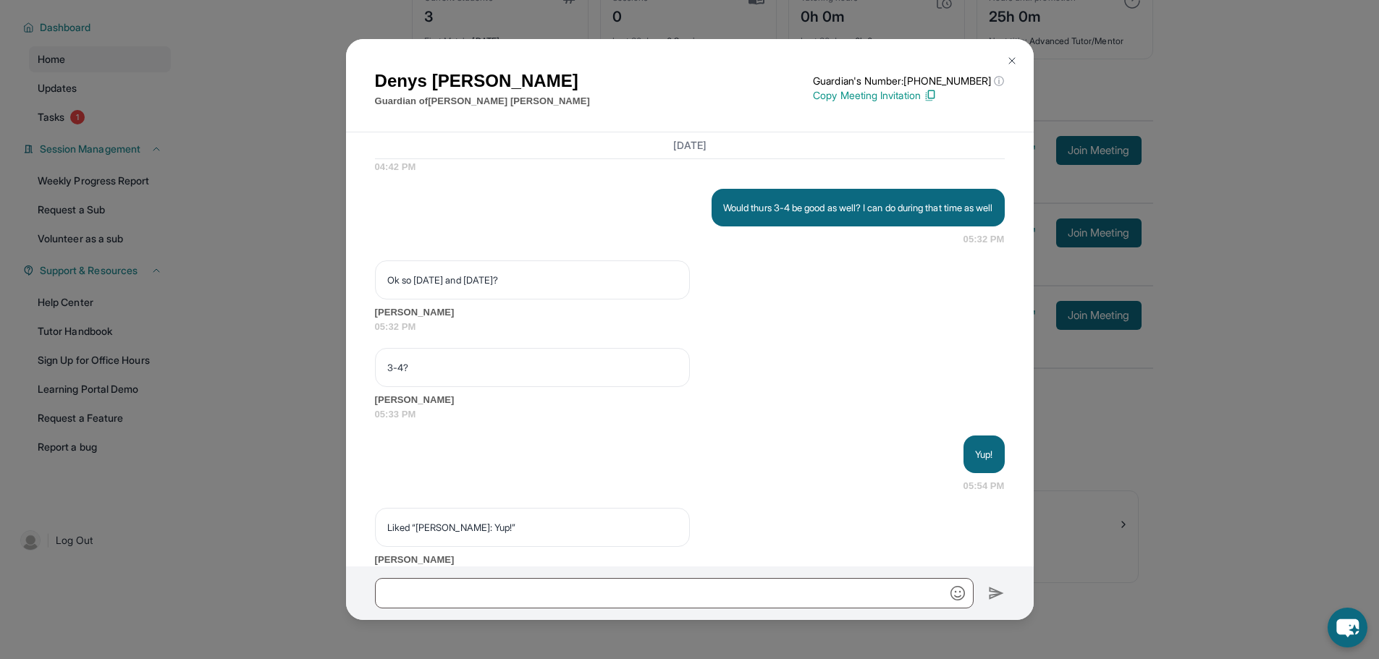
scroll to position [3039, 0]
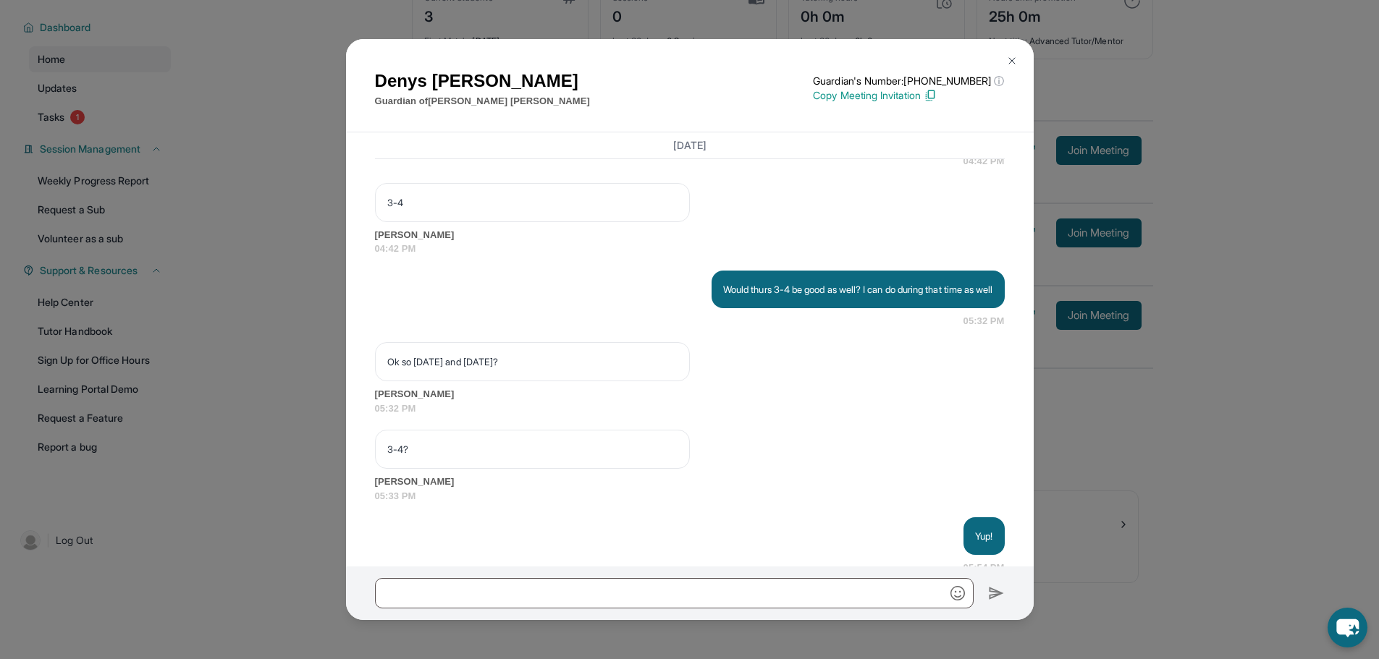
click at [275, 410] on div "[PERSON_NAME] Guardian of [PERSON_NAME] Guardian's Number: [PHONE_NUMBER] ⓘ Thi…" at bounding box center [689, 329] width 1379 height 659
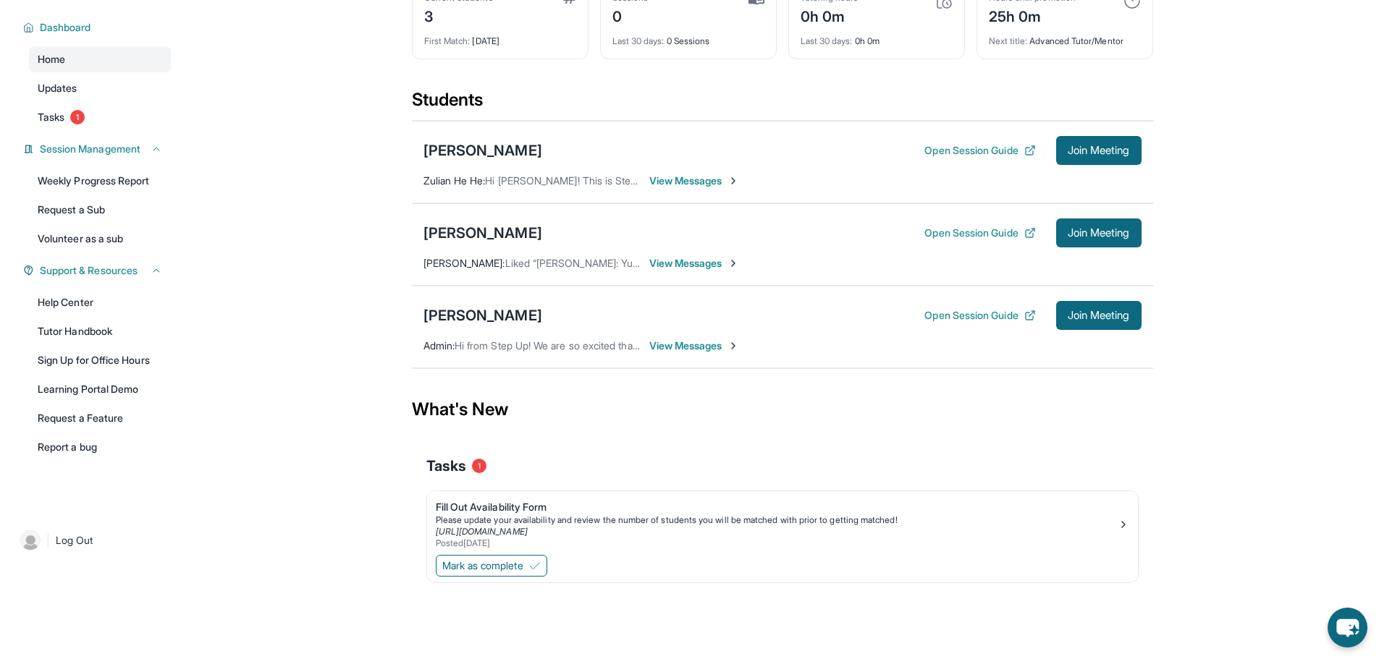
click at [700, 352] on span "View Messages" at bounding box center [694, 346] width 90 height 14
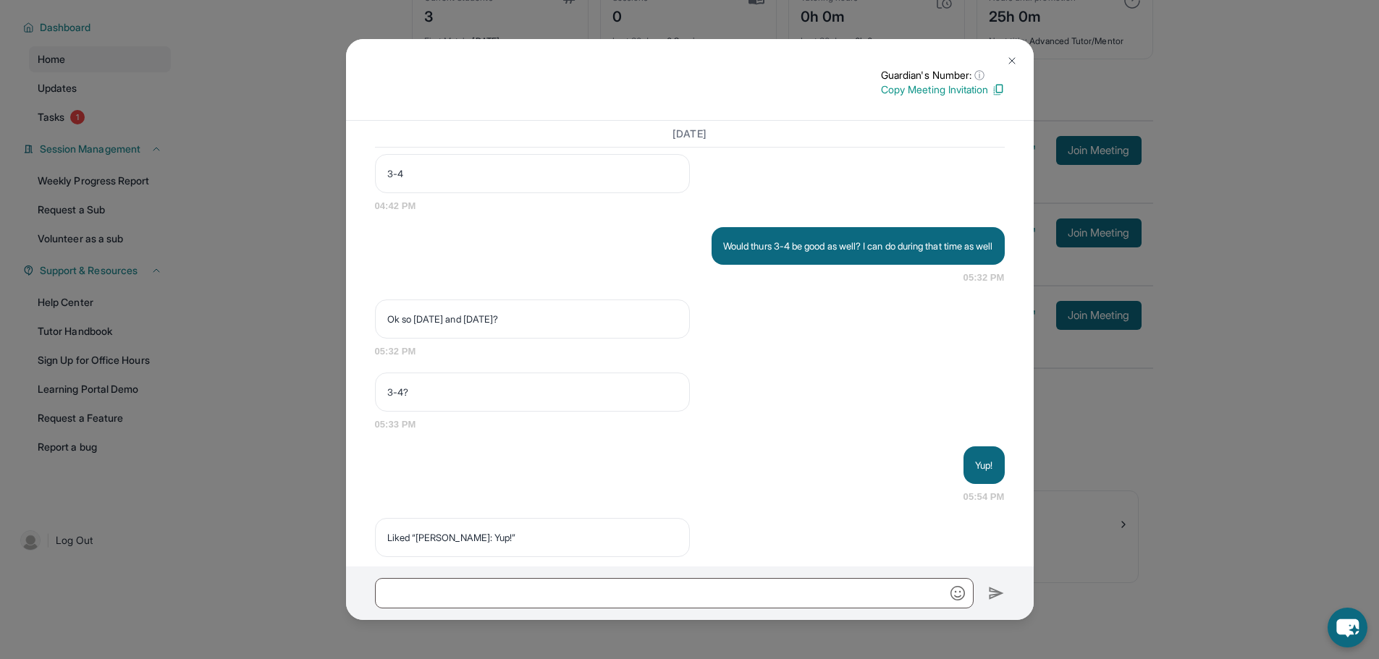
scroll to position [3090, 0]
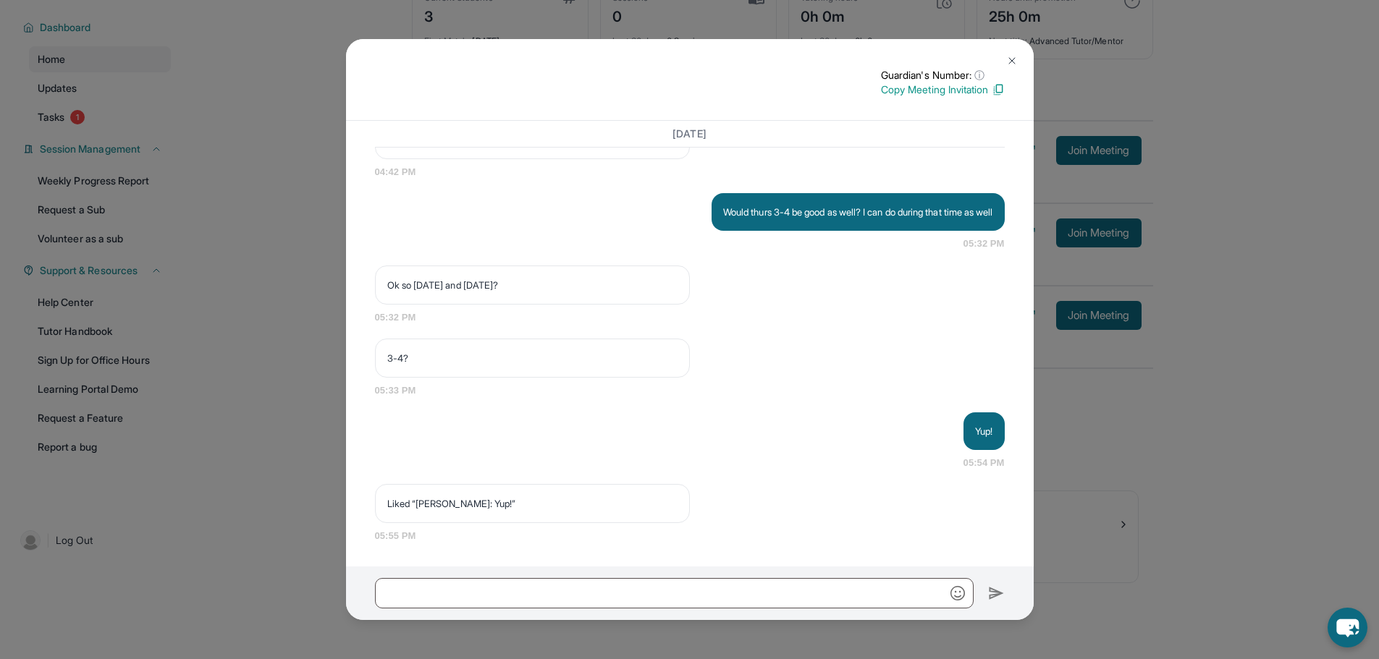
click at [193, 336] on div "Guardian's Number: ⓘ This isn't the guardian's real number — it's a private for…" at bounding box center [689, 329] width 1379 height 659
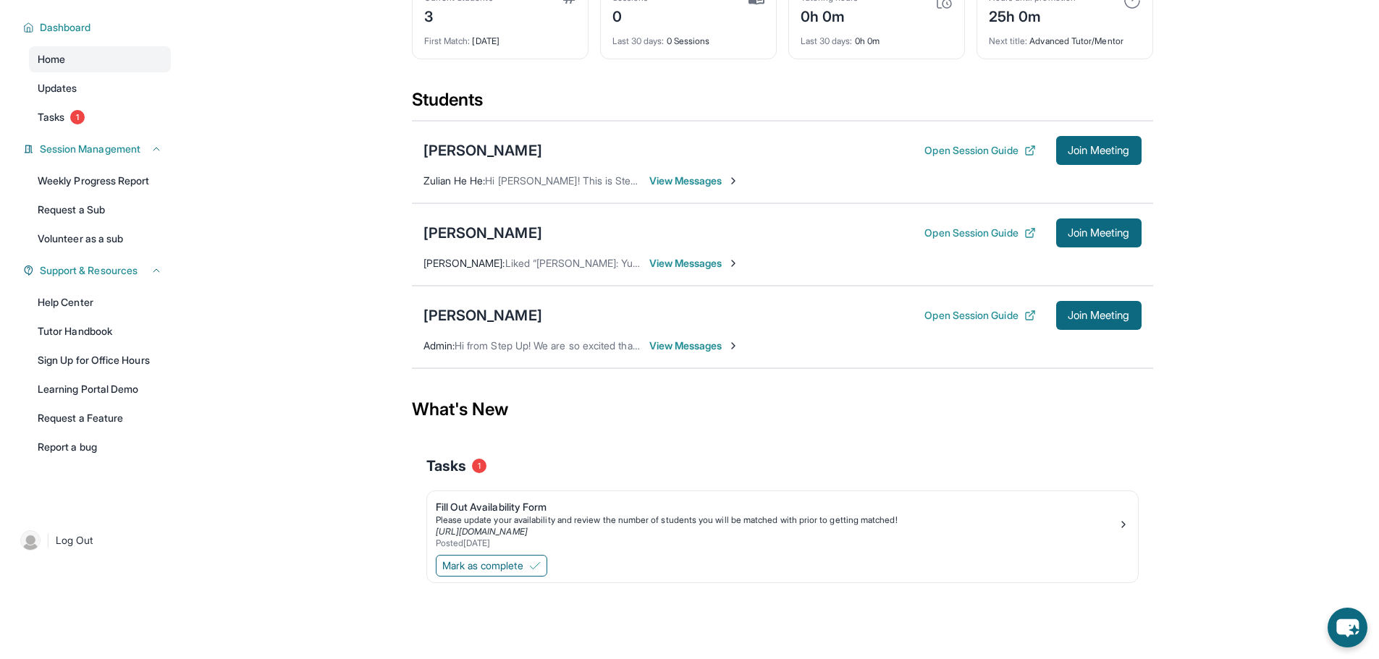
click at [683, 258] on span "View Messages" at bounding box center [694, 263] width 90 height 14
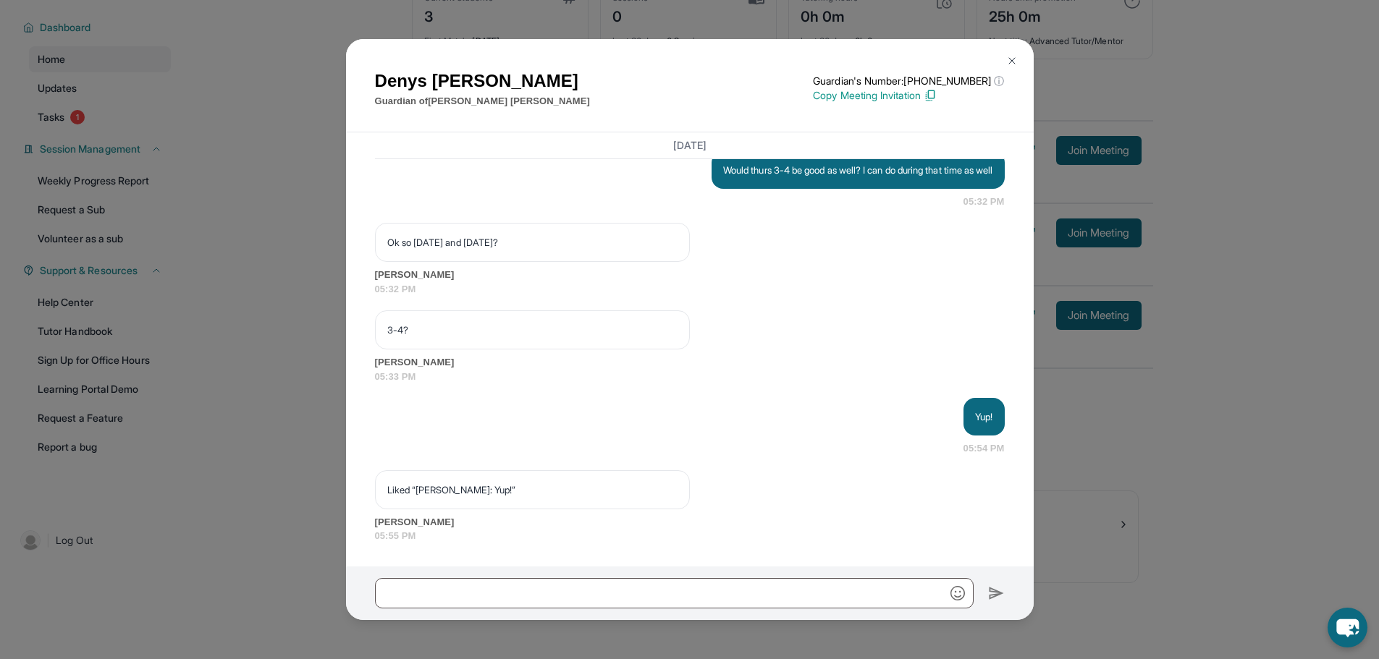
scroll to position [3184, 0]
click at [731, 177] on p "Would thurs 3-4 be good as well? I can do during that time as well" at bounding box center [858, 170] width 270 height 14
click at [733, 177] on p "Would thurs 3-4 be good as well? I can do during that time as well" at bounding box center [858, 170] width 270 height 14
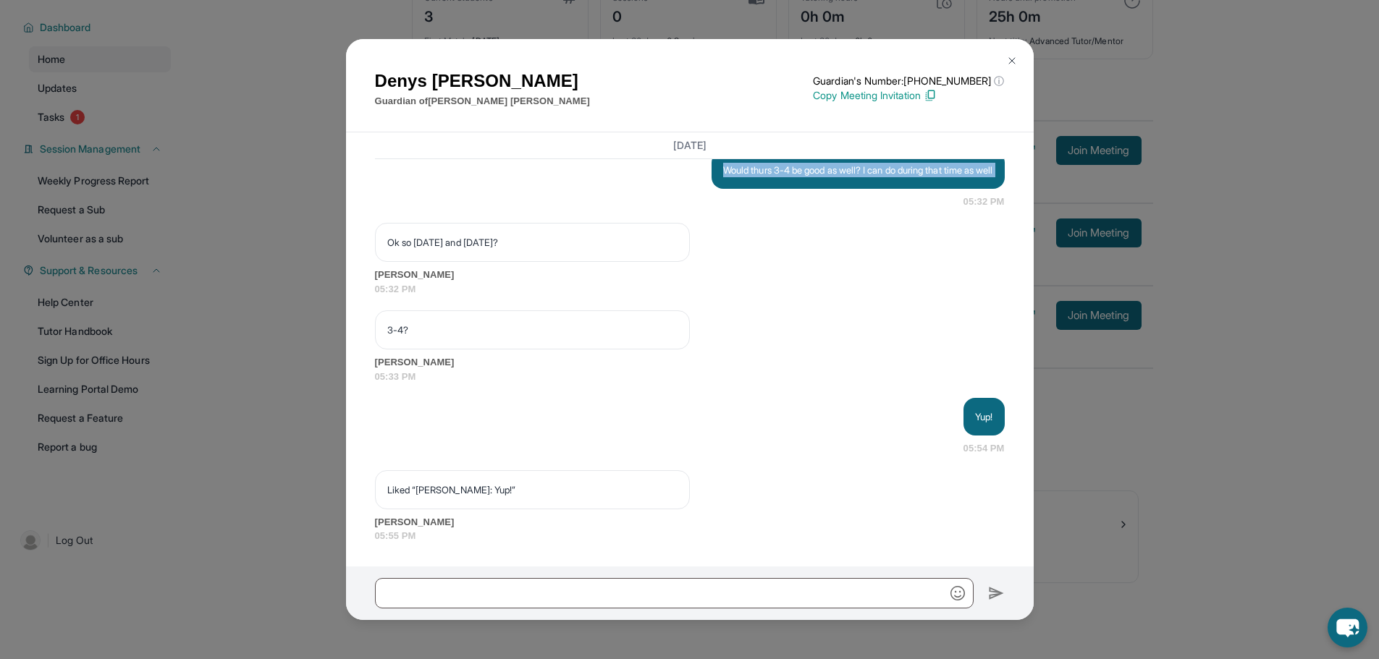
click at [734, 177] on p "Would thurs 3-4 be good as well? I can do during that time as well" at bounding box center [858, 170] width 270 height 14
click at [735, 189] on div "Would thurs 3-4 be good as well? I can do during that time as well" at bounding box center [857, 170] width 293 height 38
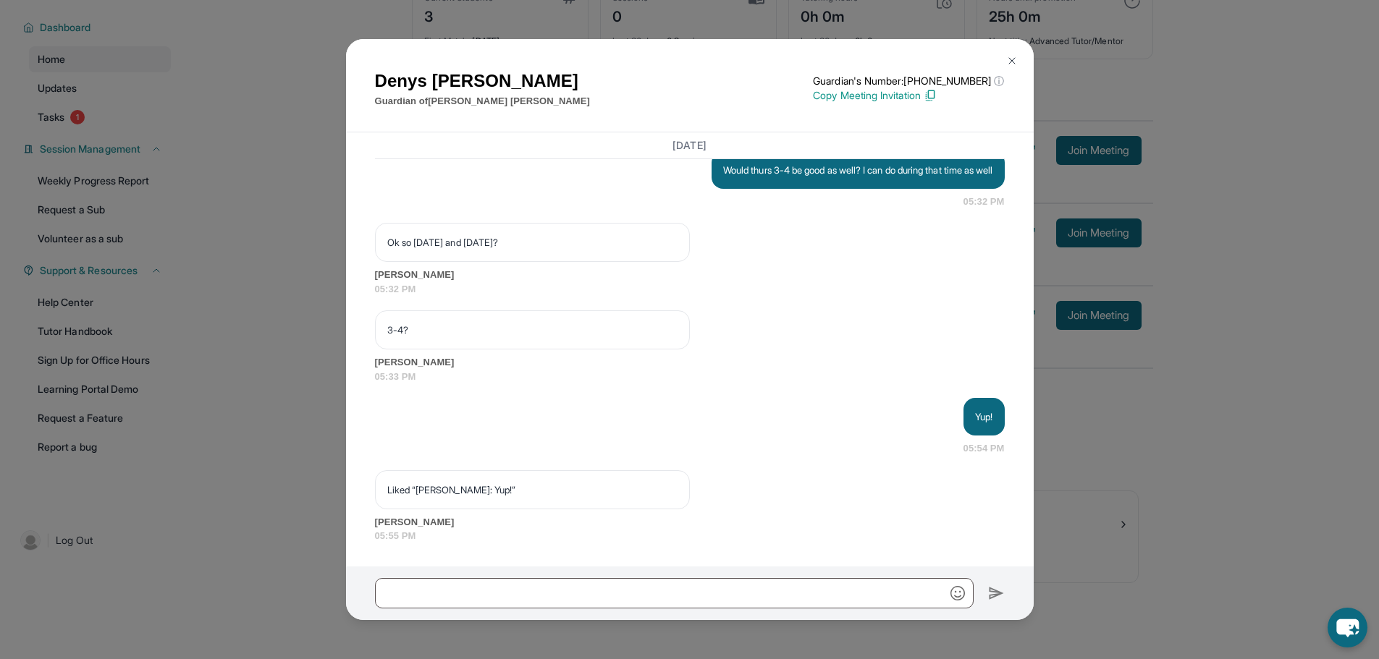
click at [265, 356] on div "[PERSON_NAME] Guardian of [PERSON_NAME] Guardian's Number: [PHONE_NUMBER] ⓘ Thi…" at bounding box center [689, 329] width 1379 height 659
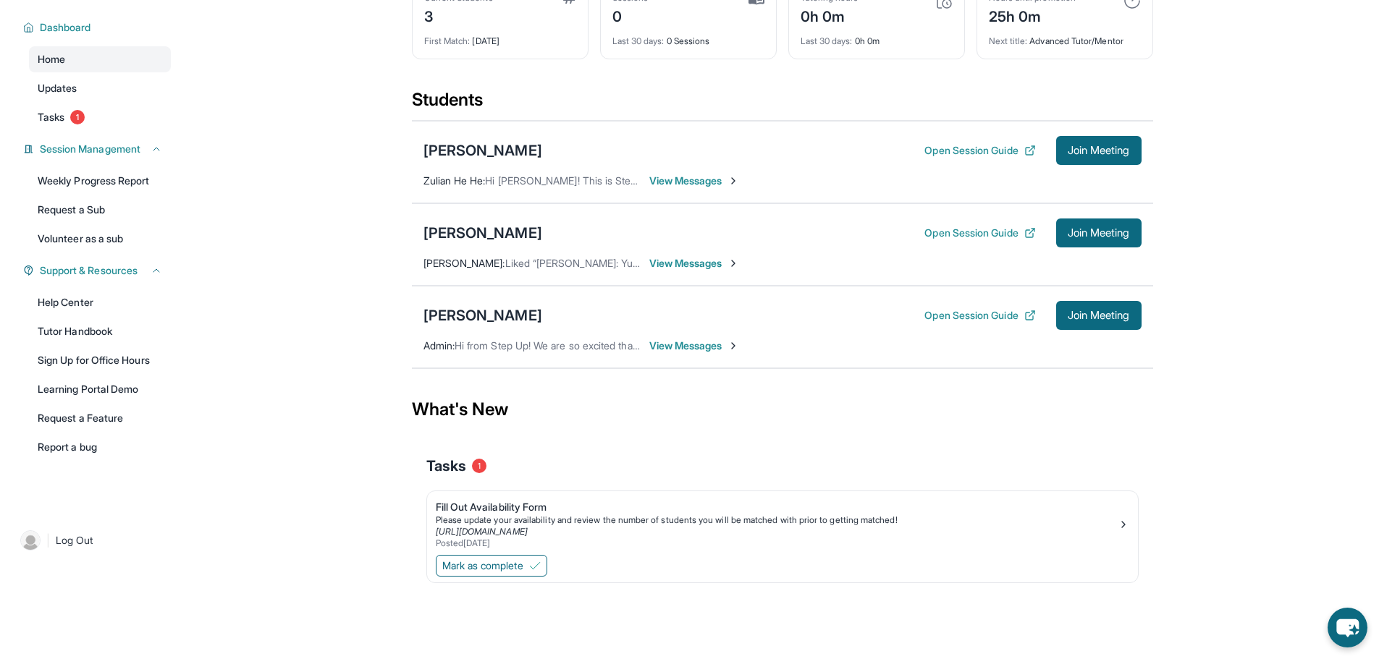
click at [690, 344] on span "View Messages" at bounding box center [694, 346] width 90 height 14
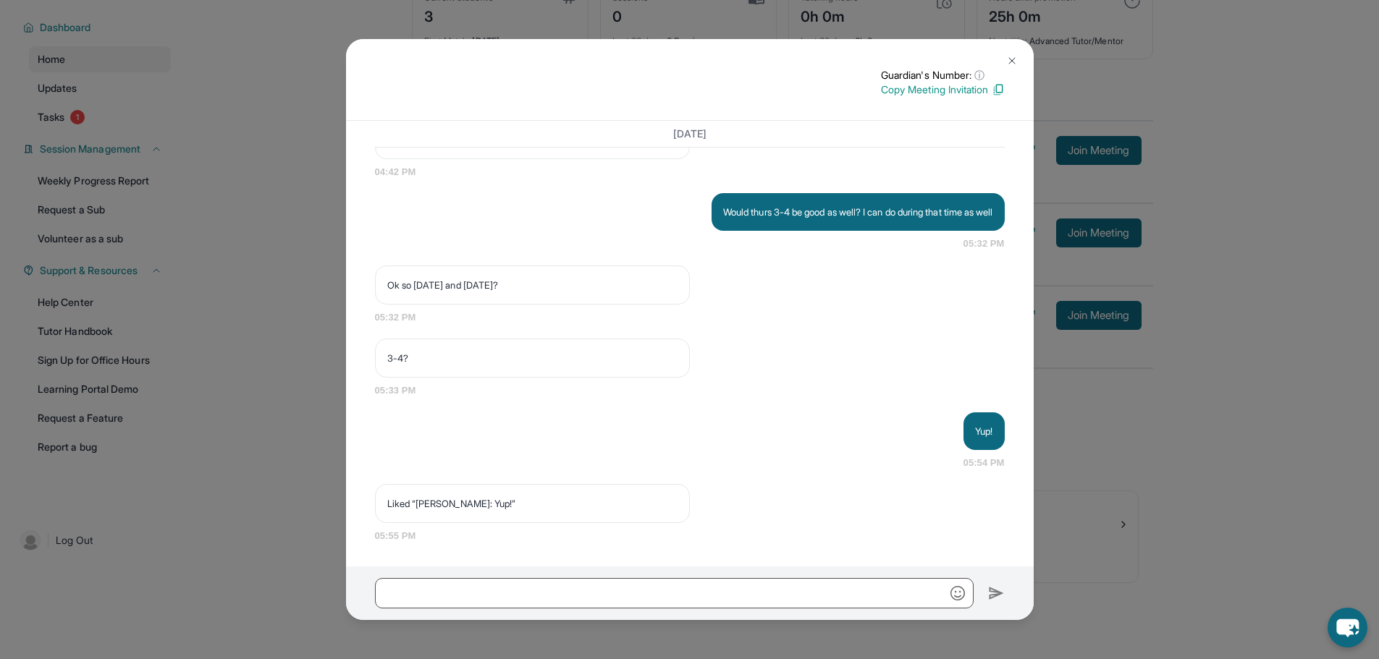
scroll to position [3090, 0]
click at [233, 353] on div "Guardian's Number: ⓘ This isn't the guardian's real number — it's a private for…" at bounding box center [689, 329] width 1379 height 659
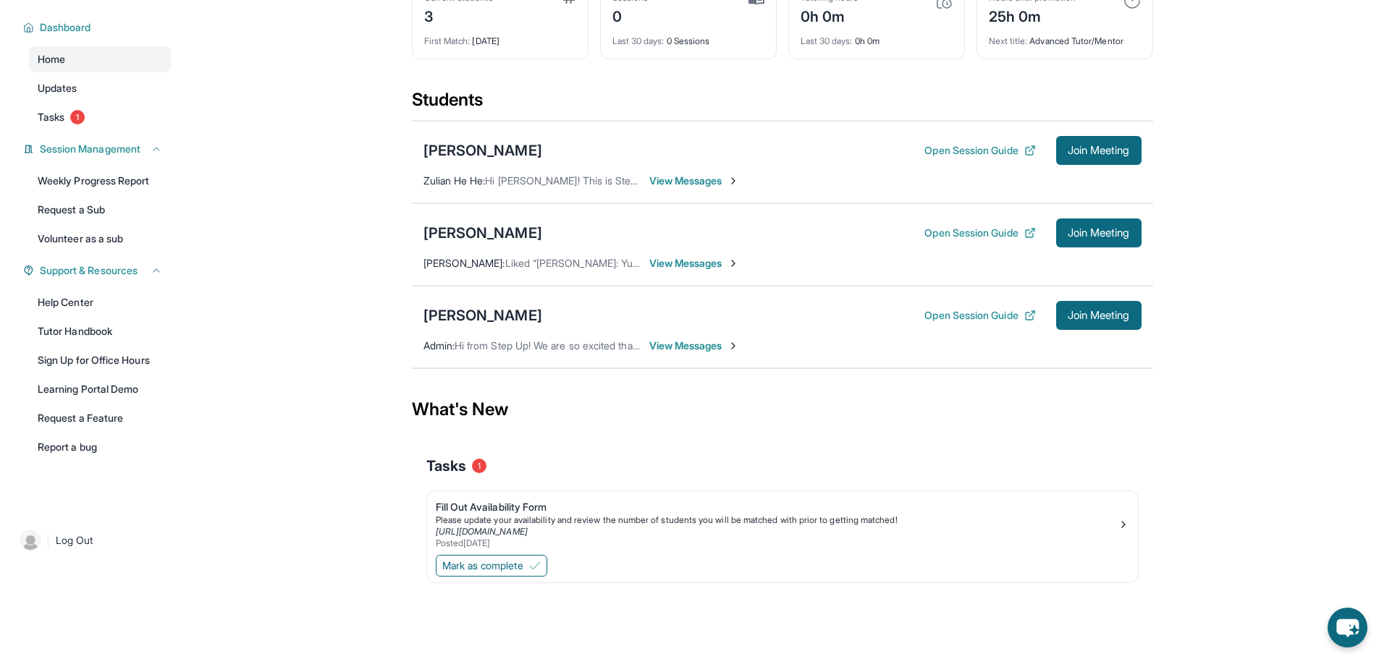
click at [683, 347] on span "View Messages" at bounding box center [694, 346] width 90 height 14
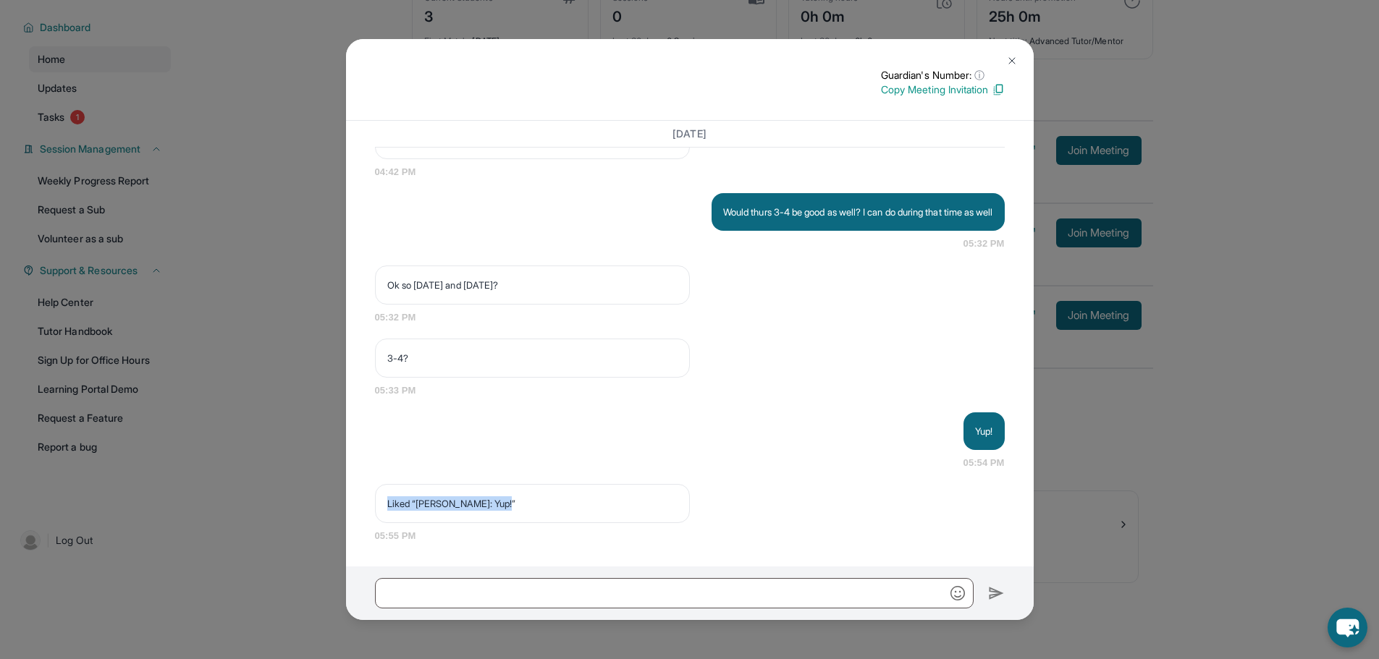
drag, startPoint x: 389, startPoint y: 497, endPoint x: 504, endPoint y: 501, distance: 115.9
click at [504, 501] on div "Liked “[PERSON_NAME]: Yup!”" at bounding box center [532, 503] width 315 height 39
click at [515, 504] on div "Liked “[PERSON_NAME]: Yup!”" at bounding box center [532, 503] width 315 height 39
click at [283, 443] on div "Guardian's Number: ⓘ This isn't the guardian's real number — it's a private for…" at bounding box center [689, 329] width 1379 height 659
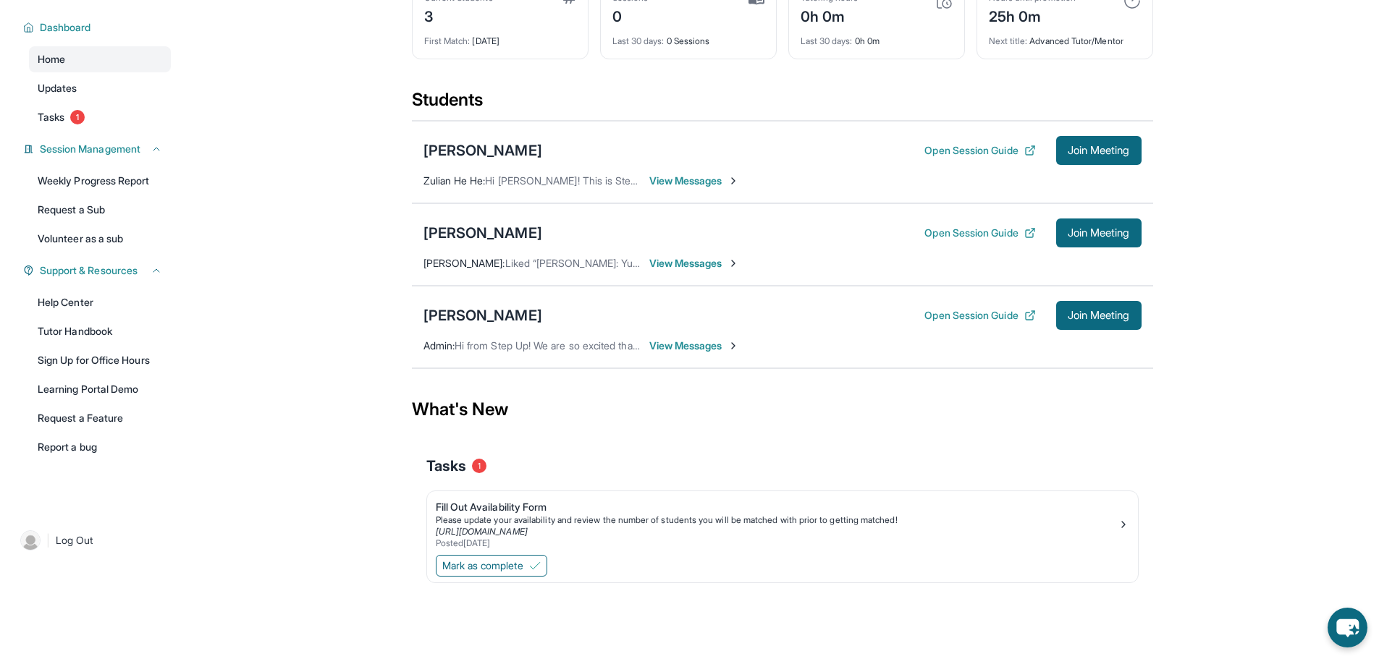
click at [682, 344] on span "View Messages" at bounding box center [694, 346] width 90 height 14
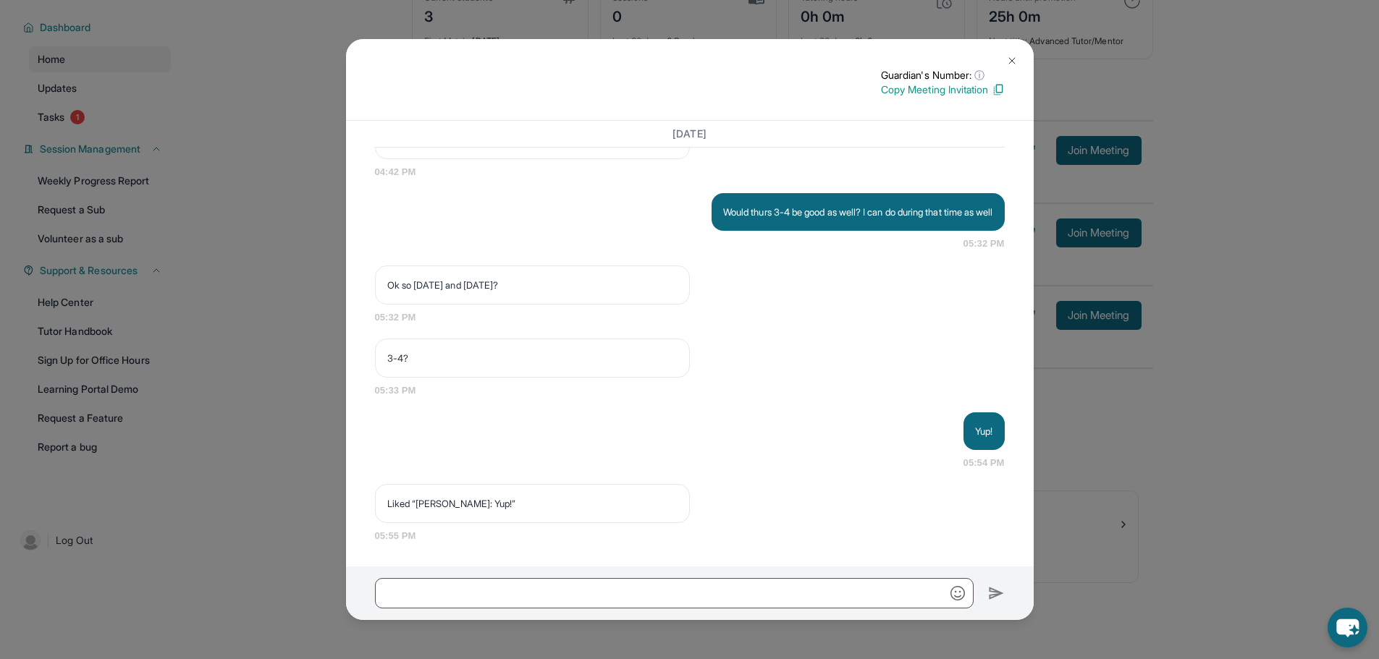
click at [295, 398] on div "Guardian's Number: ⓘ This isn't the guardian's real number — it's a private for…" at bounding box center [689, 329] width 1379 height 659
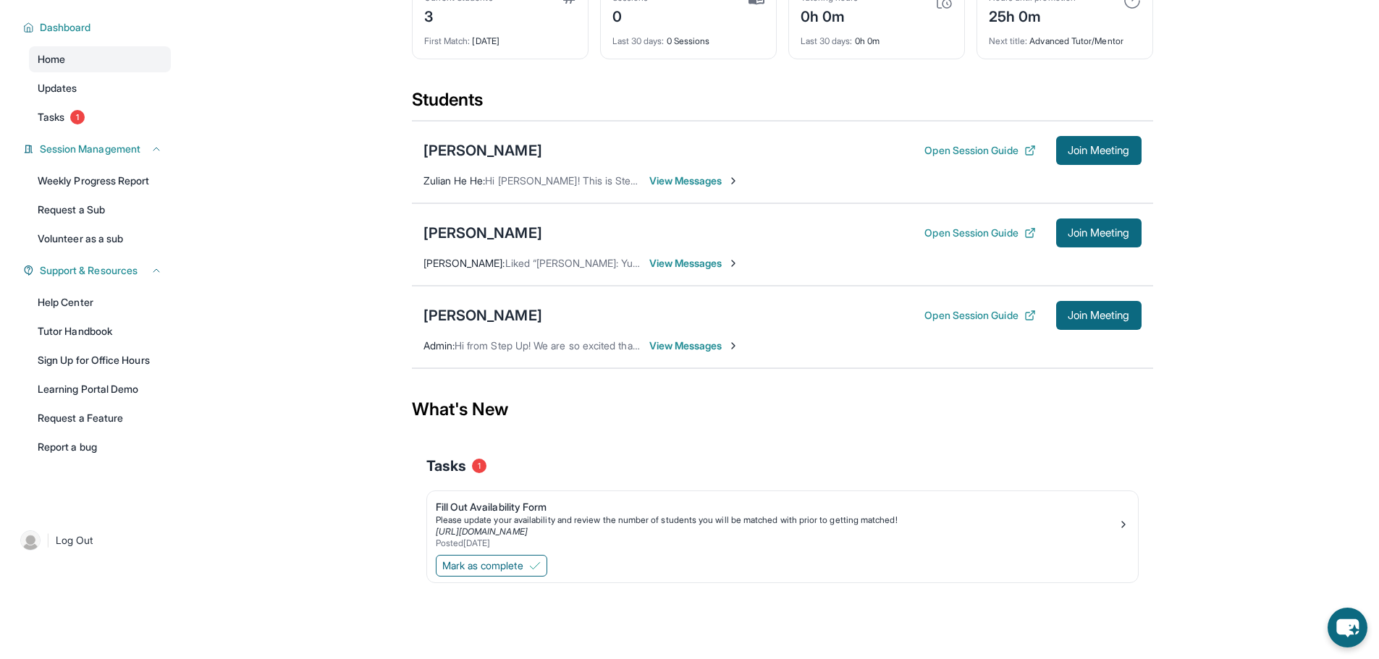
click at [672, 264] on span "View Messages" at bounding box center [694, 263] width 90 height 14
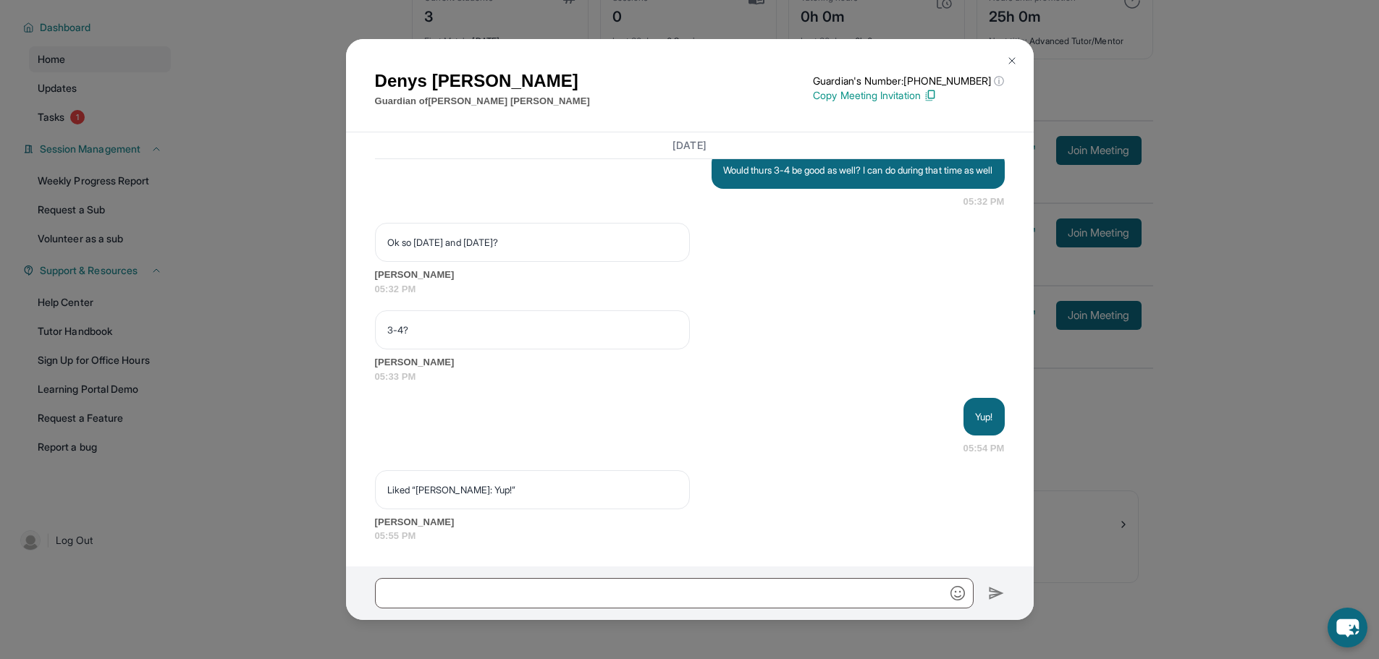
scroll to position [3256, 0]
click at [278, 373] on div "[PERSON_NAME] Guardian of [PERSON_NAME] Guardian's Number: [PHONE_NUMBER] ⓘ Thi…" at bounding box center [689, 329] width 1379 height 659
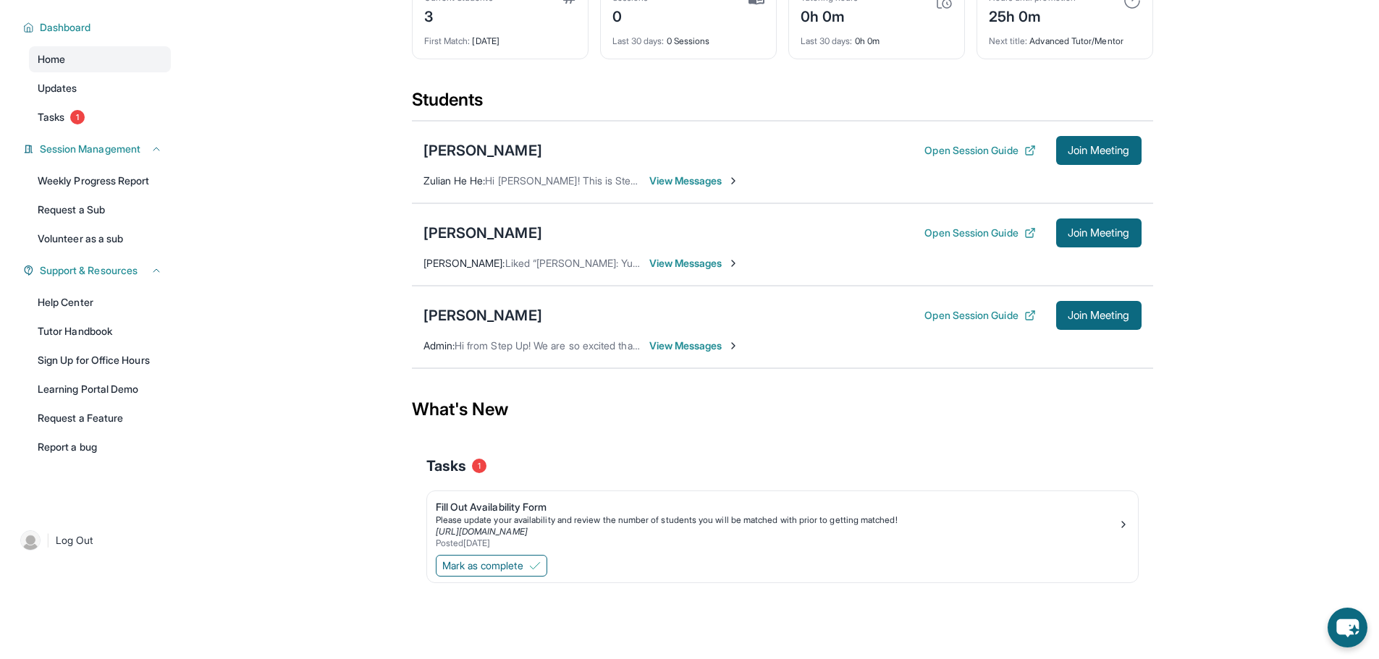
click at [671, 339] on span "View Messages" at bounding box center [694, 346] width 90 height 14
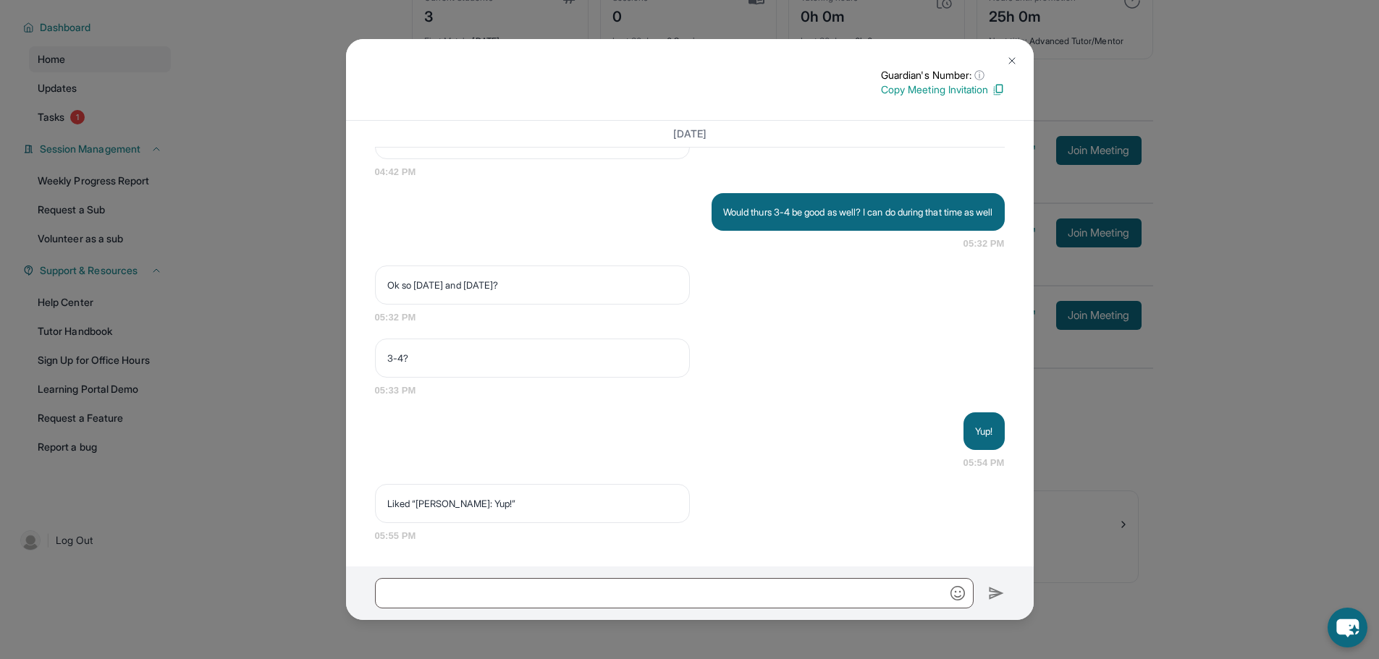
scroll to position [3090, 0]
click at [540, 64] on div "Guardian's Number: ⓘ This isn't the guardian's real number — it's a private for…" at bounding box center [689, 80] width 687 height 82
click at [540, 71] on div "Guardian's Number: ⓘ This isn't the guardian's real number — it's a private for…" at bounding box center [690, 82] width 630 height 29
click at [291, 303] on div "Guardian's Number: ⓘ This isn't the guardian's real number — it's a private for…" at bounding box center [689, 329] width 1379 height 659
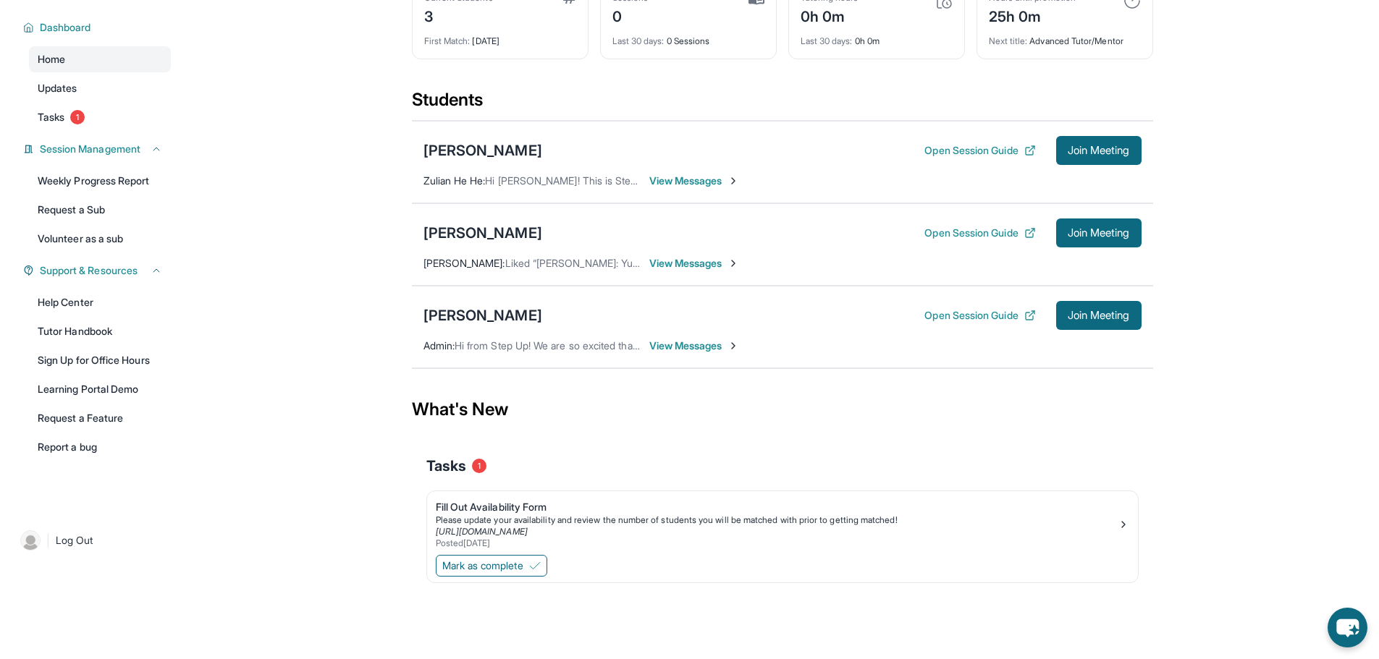
click at [711, 346] on span "View Messages" at bounding box center [694, 346] width 90 height 14
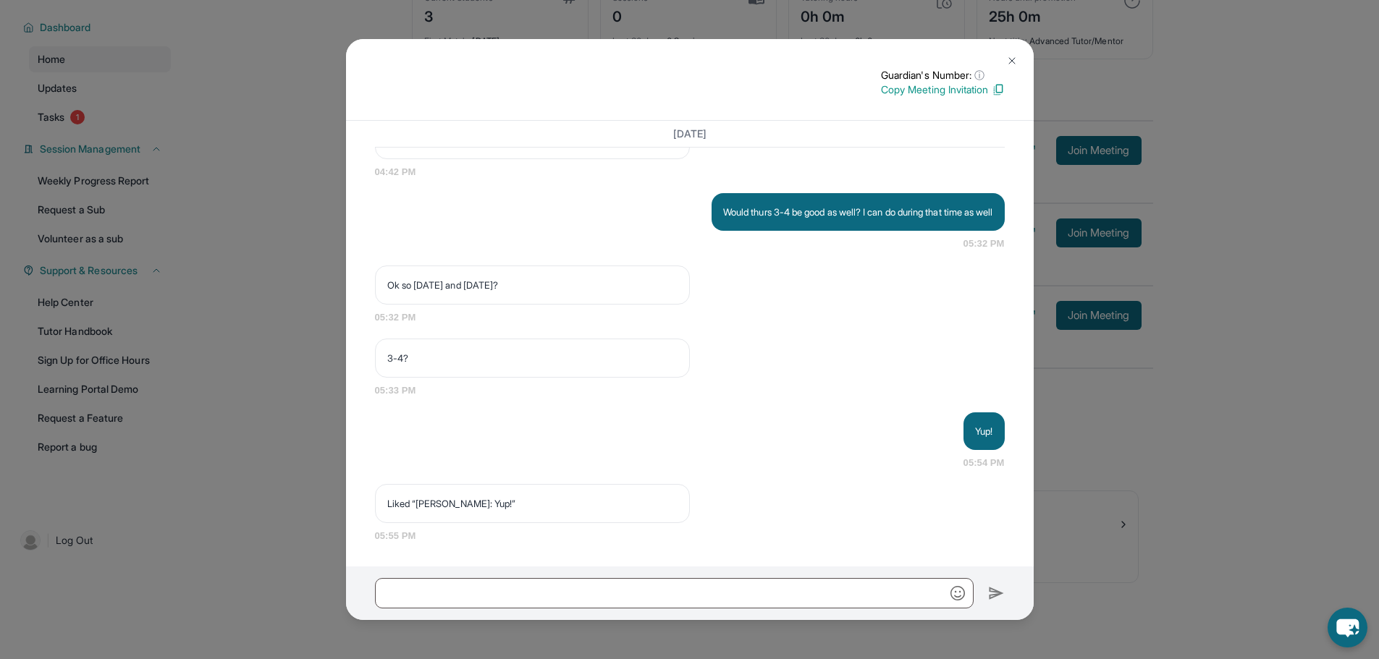
click at [1220, 432] on div "Guardian's Number: ⓘ This isn't the guardian's real number — it's a private for…" at bounding box center [689, 329] width 1379 height 659
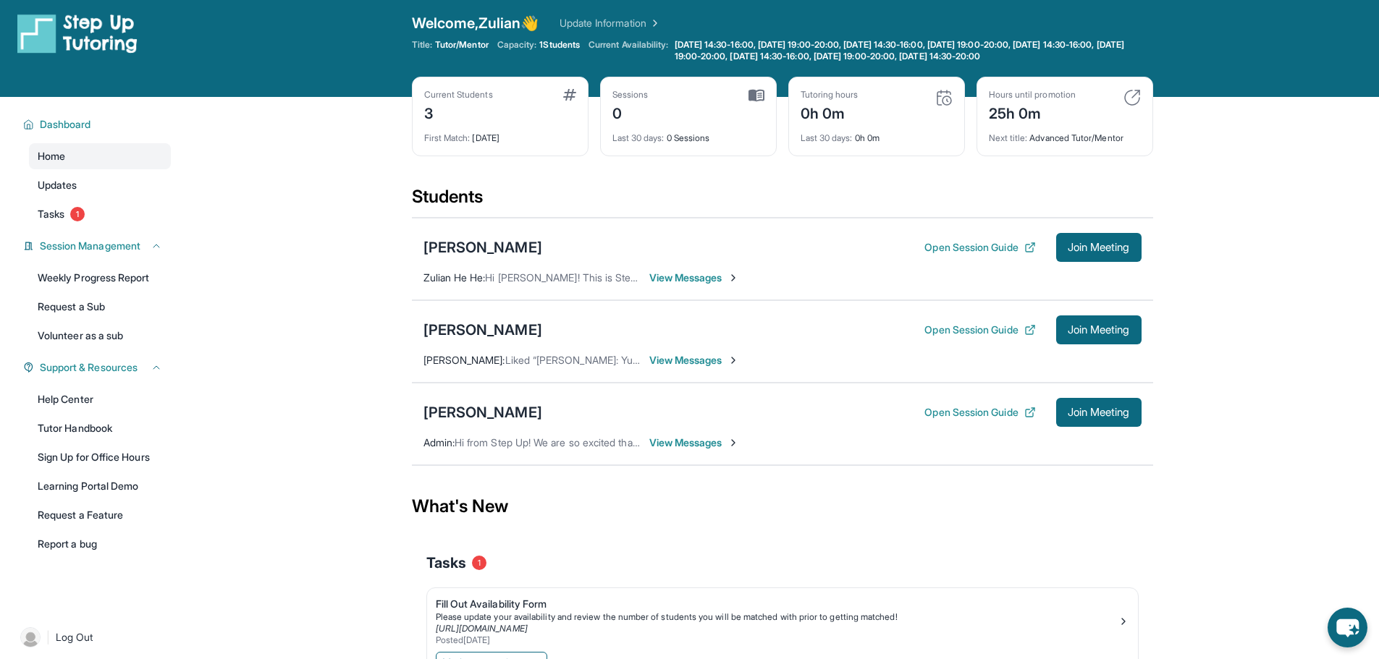
scroll to position [0, 0]
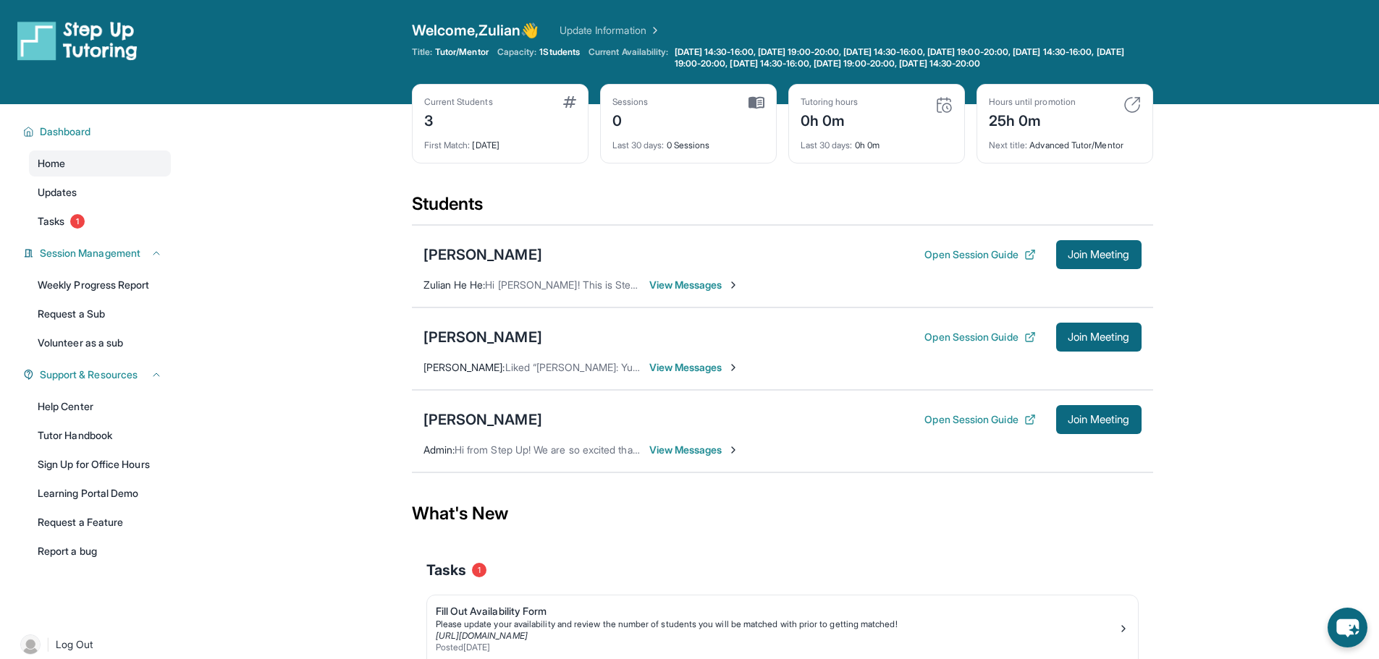
click at [664, 284] on span "View Messages" at bounding box center [694, 285] width 90 height 14
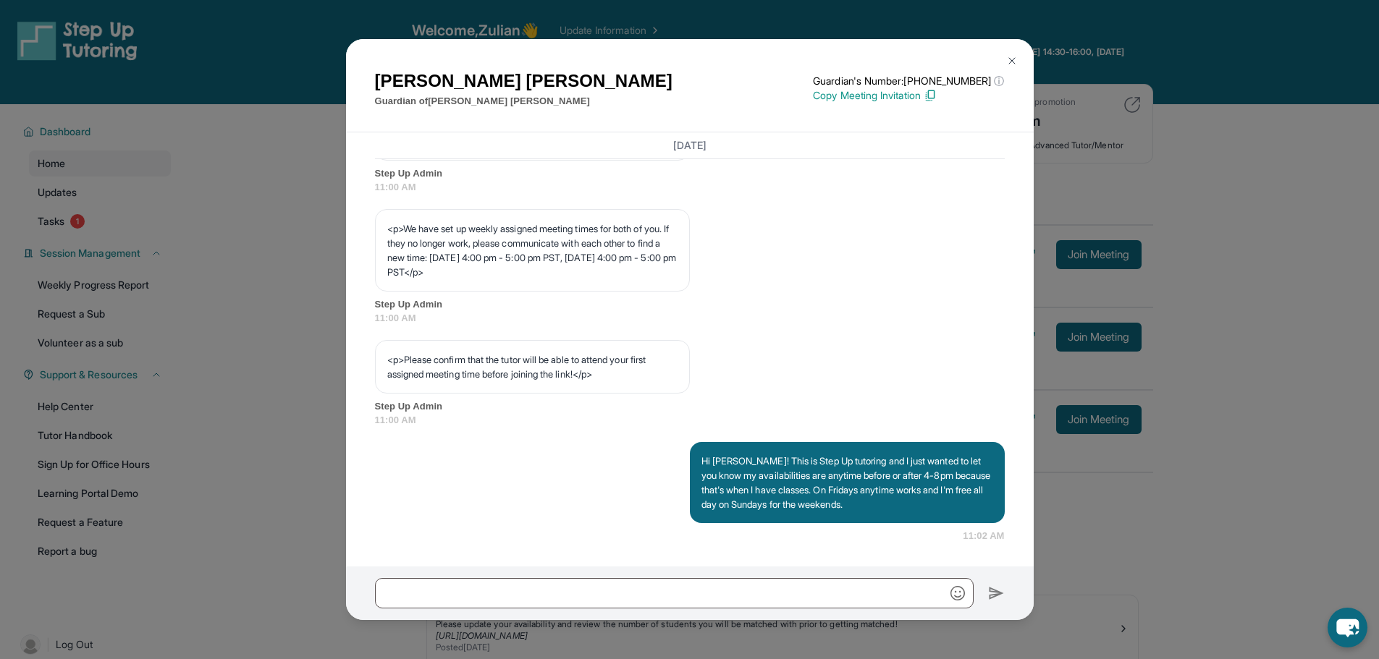
scroll to position [789, 0]
click at [332, 339] on div "[PERSON_NAME] Guardian of [PERSON_NAME] Guardian's Number: [PHONE_NUMBER] ⓘ Thi…" at bounding box center [689, 329] width 1379 height 659
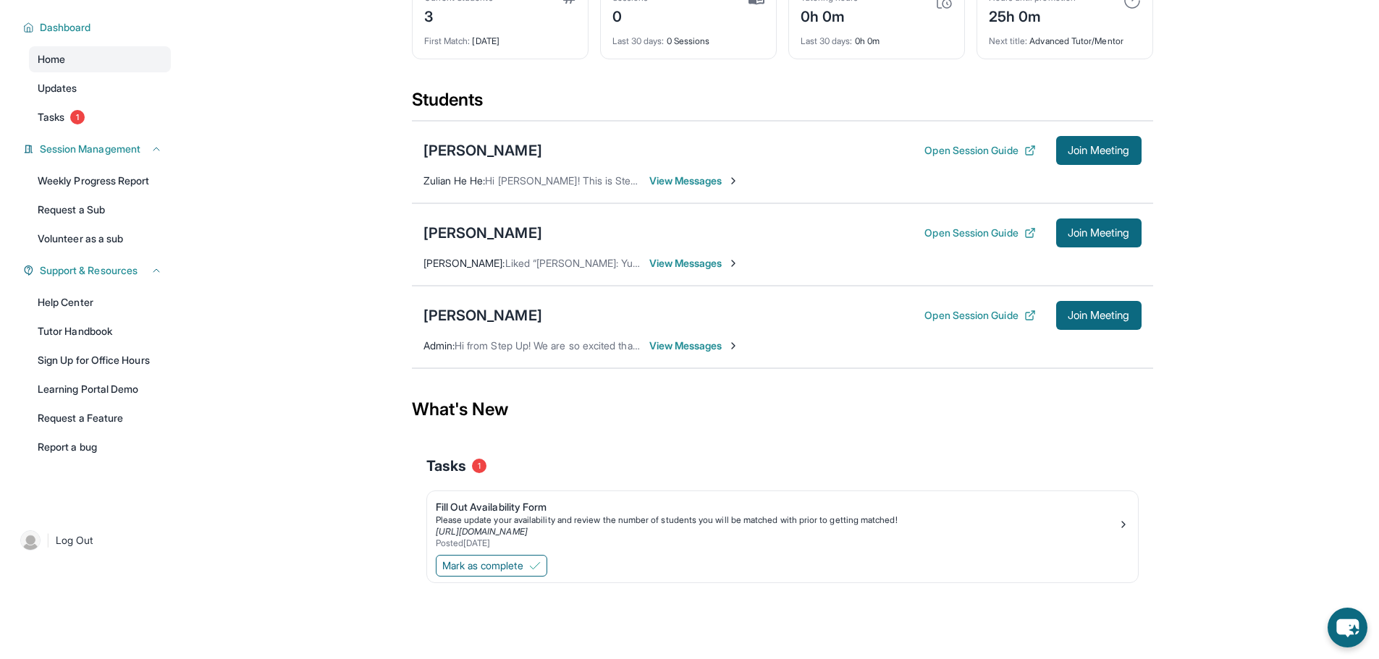
scroll to position [0, 0]
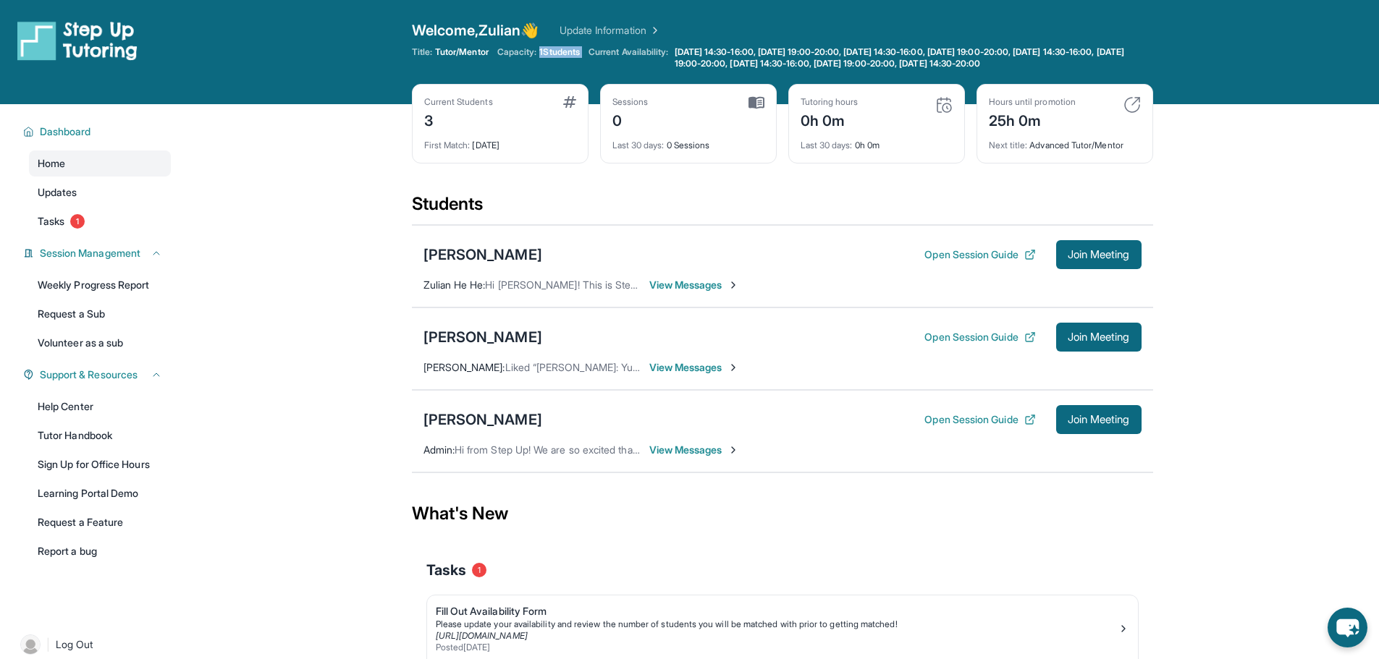
drag, startPoint x: 543, startPoint y: 46, endPoint x: 594, endPoint y: 54, distance: 51.9
click at [594, 54] on div "Title: Tutor/Mentor Capacity: 1 Students Current Availability: [DATE] 14:30-16:…" at bounding box center [782, 57] width 741 height 23
